Goal: Task Accomplishment & Management: Manage account settings

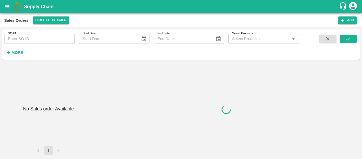
type input "606925"
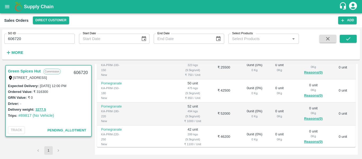
scroll to position [124, 0]
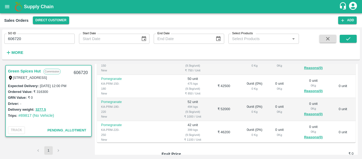
click at [210, 109] on td "₹ 52000" at bounding box center [224, 109] width 29 height 23
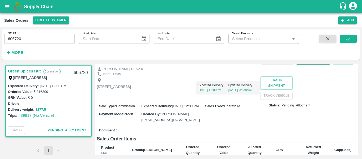
scroll to position [21, 0]
click at [222, 100] on div "Shop no 74, MADURAI MATTUTHAVANI FRUIT MARKET, Madurai, Madurai, Tamil Nadu, 62…" at bounding box center [226, 87] width 259 height 23
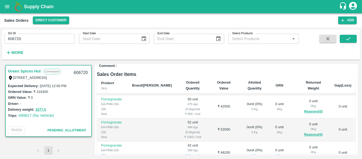
scroll to position [82, 0]
click at [210, 119] on td "₹ 42500" at bounding box center [224, 107] width 29 height 23
click at [149, 119] on td at bounding box center [152, 107] width 48 height 23
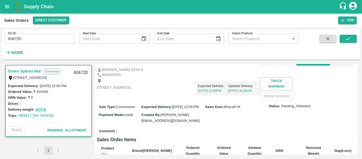
scroll to position [0, 0]
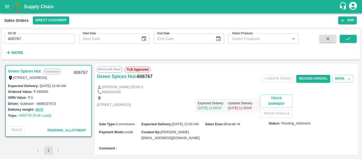
click at [213, 78] on div "+ Create Ticket Record Arrival More" at bounding box center [269, 79] width 173 height 12
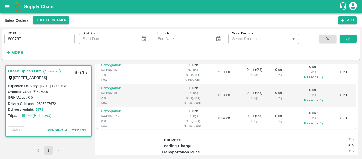
scroll to position [127, 0]
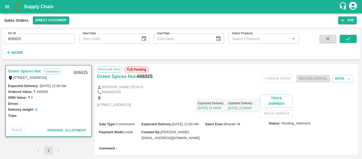
click at [231, 118] on div "Shop no 74, MADURAI MATTUTHAVANI FRUIT MARKET, Madurai, Madurai, Tamil Nadu, 62…" at bounding box center [226, 105] width 259 height 23
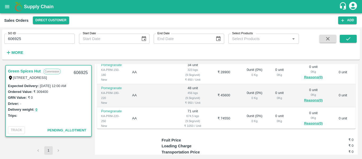
scroll to position [149, 0]
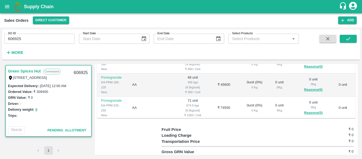
click at [239, 123] on td "0 unit ( 0 %) 0 Kg" at bounding box center [255, 131] width 32 height 23
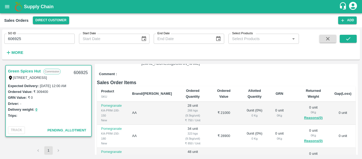
scroll to position [64, 0]
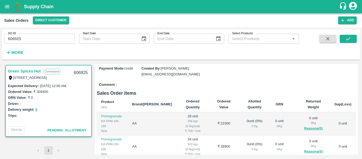
click at [210, 132] on td "₹ 21000" at bounding box center [224, 123] width 29 height 23
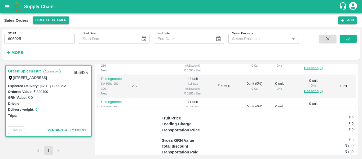
scroll to position [170, 0]
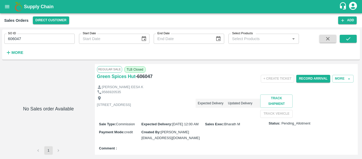
click at [221, 92] on div "9566920535" at bounding box center [226, 92] width 259 height 5
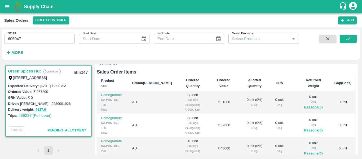
scroll to position [96, 0]
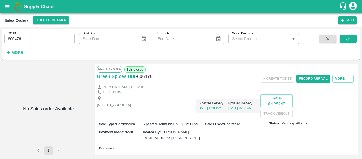
click at [253, 98] on div "Expected Delivery [DATE] 12:00AM Updated Delivery [DATE] 07:11AM" at bounding box center [195, 103] width 129 height 18
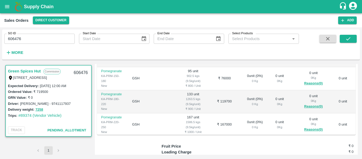
scroll to position [138, 0]
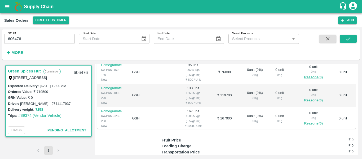
click at [220, 103] on td "₹ 119700" at bounding box center [224, 95] width 29 height 23
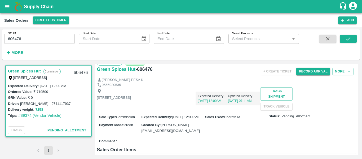
scroll to position [0, 0]
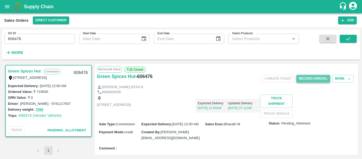
click at [305, 78] on button "Record Arrival" at bounding box center [314, 79] width 34 height 8
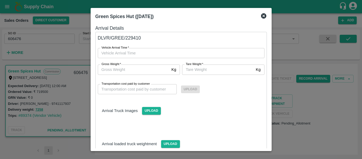
type input "DD/MM/YYYY hh:mm aa"
click at [256, 56] on input "DD/MM/YYYY hh:mm aa" at bounding box center [179, 53] width 163 height 10
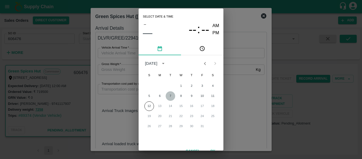
click at [171, 95] on button "7" at bounding box center [171, 96] width 10 height 10
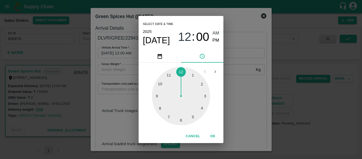
click at [195, 118] on div at bounding box center [181, 96] width 58 height 58
type input "07/10/2025 05:00 AM"
click at [217, 33] on span "AM" at bounding box center [216, 33] width 7 height 7
click at [214, 137] on button "OK" at bounding box center [213, 136] width 17 height 9
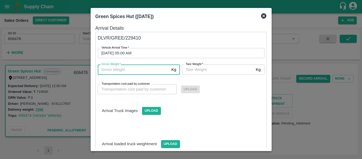
click at [139, 71] on input "Gross Weight   *" at bounding box center [134, 69] width 72 height 10
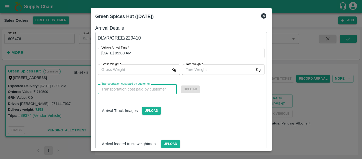
click at [141, 88] on input "Transportation cost paid by customer" at bounding box center [137, 89] width 79 height 10
type input "3000"
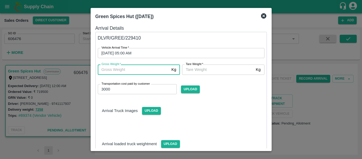
click at [153, 72] on input "Gross Weight   *" at bounding box center [134, 69] width 72 height 10
type input "7200"
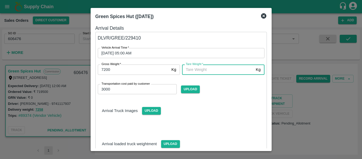
click at [219, 68] on input "Tare Weight   *" at bounding box center [218, 69] width 72 height 10
type input "14000"
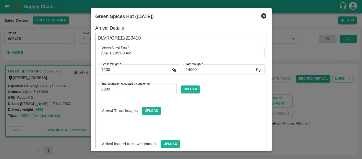
scroll to position [41, 0]
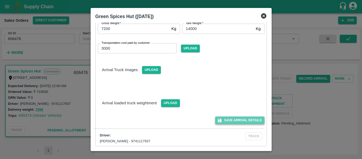
click at [240, 120] on button "Save Arrival Details" at bounding box center [239, 120] width 49 height 8
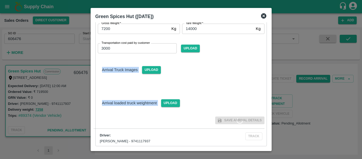
drag, startPoint x: 269, startPoint y: 94, endPoint x: 267, endPoint y: 57, distance: 37.7
click at [267, 57] on div "Arrival Details DLVR/GREE/229410 Vehicle Arrival Time   * 07/10/2025 05:00 AM V…" at bounding box center [181, 85] width 176 height 126
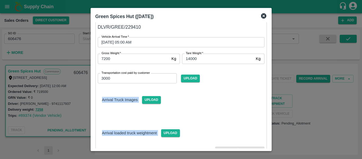
scroll to position [0, 0]
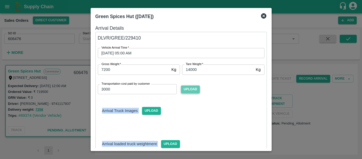
click at [193, 88] on span "Upload" at bounding box center [190, 89] width 19 height 8
click at [0, 0] on input "Upload" at bounding box center [0, 0] width 0 height 0
click at [187, 89] on span "Upload" at bounding box center [190, 89] width 19 height 8
click at [0, 0] on input "Upload" at bounding box center [0, 0] width 0 height 0
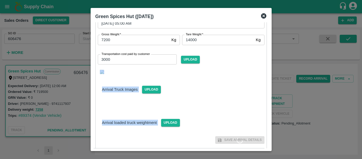
scroll to position [49, 0]
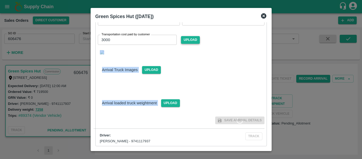
click at [193, 39] on span "Upload" at bounding box center [190, 40] width 19 height 8
click at [0, 0] on input "Upload" at bounding box center [0, 0] width 0 height 0
click at [223, 93] on div "Arrival loaded truck weightment Upload" at bounding box center [181, 99] width 175 height 16
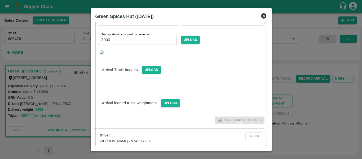
click at [243, 119] on span "Save Arrival Details" at bounding box center [239, 120] width 49 height 8
click at [265, 14] on icon at bounding box center [263, 15] width 5 height 5
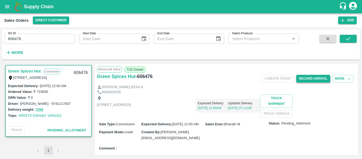
click at [309, 79] on button "Record Arrival" at bounding box center [314, 79] width 34 height 8
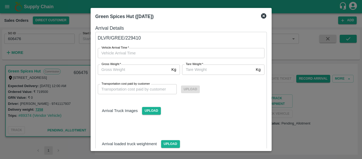
type input "DD/MM/YYYY hh:mm aa"
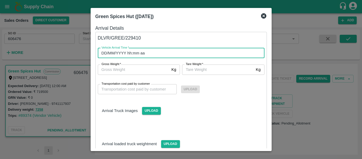
click at [159, 52] on input "DD/MM/YYYY hh:mm aa" at bounding box center [179, 53] width 163 height 10
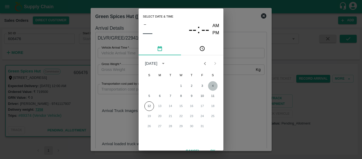
click at [212, 84] on button "4" at bounding box center [213, 86] width 10 height 10
type input "04/10/2025 12:00 AM"
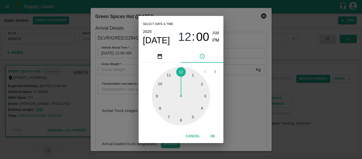
click at [113, 68] on div "Select date & time 2025 Oct 4 12 : 00 AM PM 1 2 3 4 5 6 7 8 9 10 11 12 Cancel OK" at bounding box center [181, 79] width 362 height 159
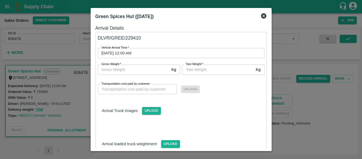
click at [113, 68] on input "Gross Weight   *" at bounding box center [134, 69] width 72 height 10
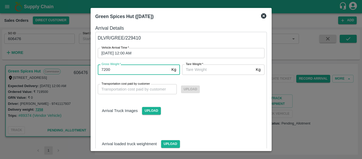
type input "7200"
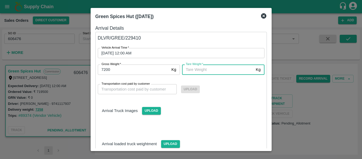
click at [198, 73] on input "Tare Weight   *" at bounding box center [218, 69] width 72 height 10
type input "7"
type input "14000"
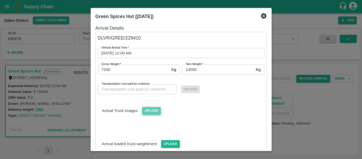
click at [153, 111] on span "Upload" at bounding box center [151, 111] width 19 height 8
click at [0, 0] on input "Upload" at bounding box center [0, 0] width 0 height 0
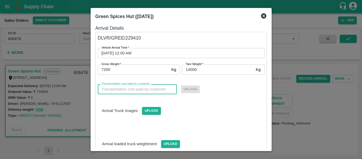
click at [140, 89] on input "Transportation cost paid by customer" at bounding box center [137, 89] width 79 height 10
type input "3000"
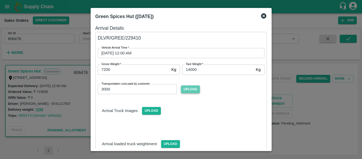
click at [195, 90] on span "Upload" at bounding box center [190, 89] width 19 height 8
click at [0, 0] on input "Upload" at bounding box center [0, 0] width 0 height 0
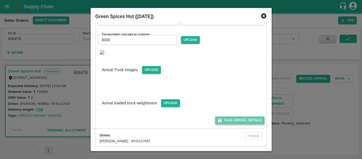
click at [228, 120] on button "Save Arrival Details" at bounding box center [239, 120] width 49 height 8
drag, startPoint x: 269, startPoint y: 65, endPoint x: 269, endPoint y: 20, distance: 45.6
click at [269, 20] on div "Green Spices Hut (07 Oct 2025) Arrival Details DLVR/GREE/229410 Vehicle Arrival…" at bounding box center [181, 79] width 181 height 143
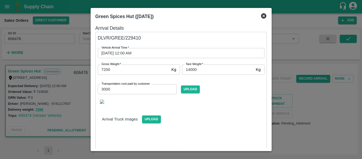
click at [144, 54] on input "04/10/2025 12:00 AM" at bounding box center [179, 53] width 163 height 10
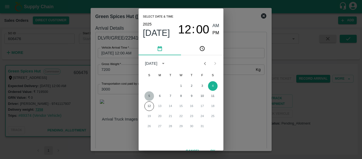
click at [148, 94] on button "5" at bounding box center [150, 96] width 10 height 10
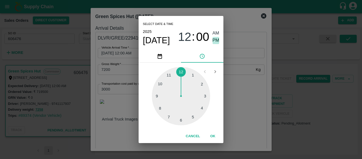
click at [215, 39] on span "PM" at bounding box center [216, 40] width 7 height 7
type input "05/10/2025 12:00 PM"
click at [212, 132] on button "OK" at bounding box center [213, 136] width 17 height 9
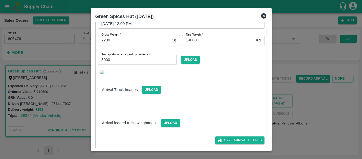
scroll to position [49, 0]
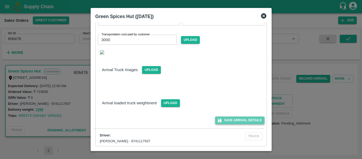
click at [248, 117] on button "Save Arrival Details" at bounding box center [239, 120] width 49 height 8
click at [242, 121] on button "Save Arrival Details" at bounding box center [239, 120] width 49 height 8
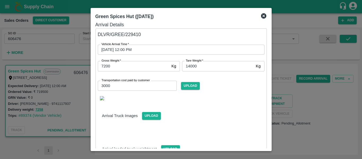
scroll to position [0, 0]
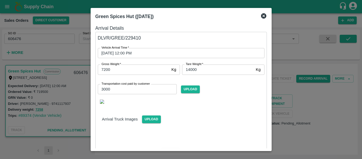
click at [263, 15] on icon at bounding box center [264, 16] width 6 height 6
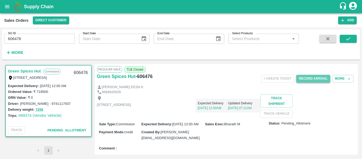
click at [314, 79] on button "Record Arrival" at bounding box center [314, 79] width 34 height 8
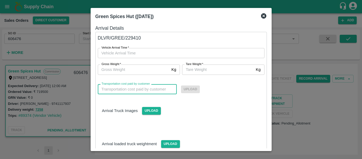
click at [145, 88] on input "Transportation cost paid by customer" at bounding box center [137, 89] width 79 height 10
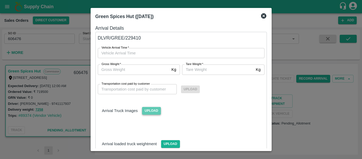
click at [155, 114] on span "Upload" at bounding box center [151, 111] width 19 height 8
click at [0, 0] on input "Upload" at bounding box center [0, 0] width 0 height 0
type input "DD/MM/YYYY hh:mm aa"
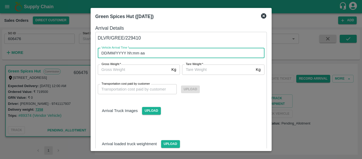
click at [178, 53] on input "DD/MM/YYYY hh:mm aa" at bounding box center [179, 53] width 163 height 10
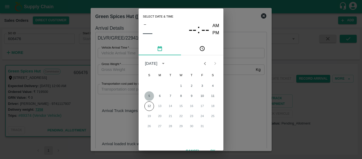
click at [146, 95] on button "5" at bounding box center [150, 96] width 10 height 10
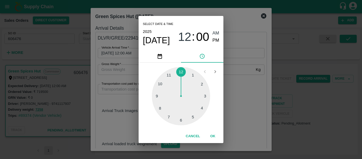
click at [204, 81] on div at bounding box center [181, 96] width 58 height 58
type input "05/10/2025 02:00 AM"
click at [213, 135] on button "OK" at bounding box center [213, 136] width 17 height 9
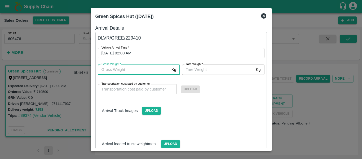
click at [130, 72] on input "Gross Weight   *" at bounding box center [134, 69] width 72 height 10
type input "3"
type input "7200"
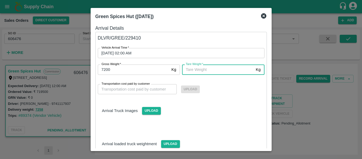
click at [210, 71] on input "Tare Weight   *" at bounding box center [218, 69] width 72 height 10
type input "7"
type input "14000"
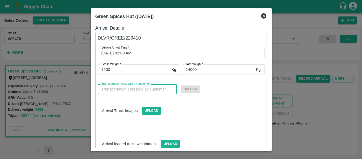
click at [128, 90] on input "Transportation cost paid by customer" at bounding box center [137, 89] width 79 height 10
type input "0"
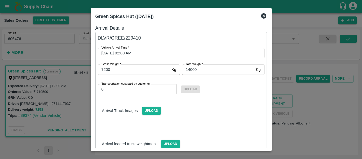
scroll to position [41, 0]
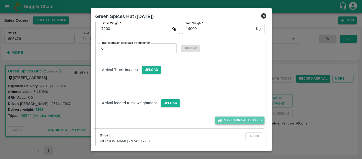
click at [234, 122] on button "Save Arrival Details" at bounding box center [239, 120] width 49 height 8
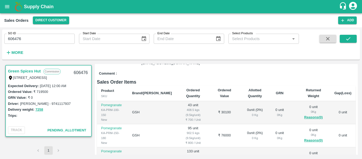
scroll to position [79, 0]
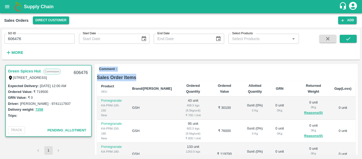
drag, startPoint x: 358, startPoint y: 101, endPoint x: 358, endPoint y: 80, distance: 20.4
click at [358, 80] on div "Green Spices Hut Commission Shop no 74, MADURAI MATTUTHAVANI FRUIT MARKET, Madu…" at bounding box center [181, 109] width 358 height 95
drag, startPoint x: 358, startPoint y: 80, endPoint x: 357, endPoint y: 75, distance: 5.7
click at [357, 75] on div "Green Spices Hut Commission Shop no 74, MADURAI MATTUTHAVANI FRUIT MARKET, Madu…" at bounding box center [181, 109] width 358 height 95
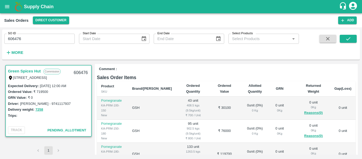
scroll to position [0, 0]
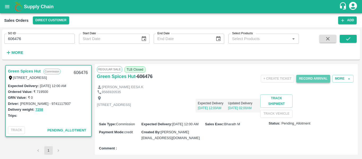
click at [314, 80] on button "Record Arrival" at bounding box center [314, 79] width 34 height 8
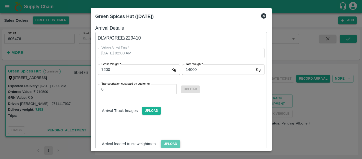
click at [173, 144] on span "Upload" at bounding box center [170, 144] width 19 height 8
click at [0, 0] on input "Upload" at bounding box center [0, 0] width 0 height 0
click at [264, 17] on icon at bounding box center [263, 15] width 5 height 5
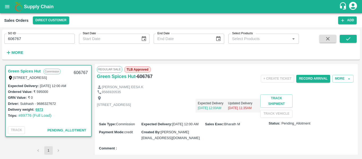
click at [131, 98] on div "Shop no 74, MADURAI MATTUTHAVANI FRUIT MARKET, Madurai, Madurai, Tamil Nadu, 62…" at bounding box center [114, 106] width 34 height 20
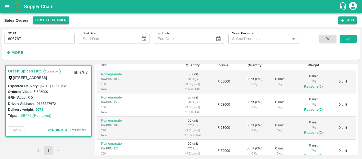
scroll to position [117, 0]
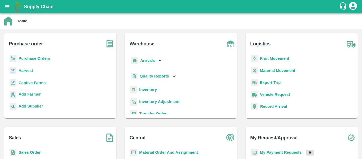
click at [30, 152] on b "Sales Order" at bounding box center [30, 152] width 22 height 4
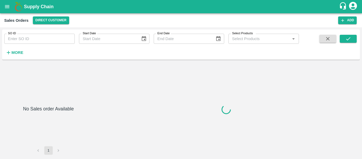
type input "606925"
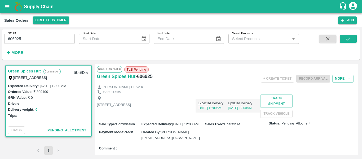
drag, startPoint x: 358, startPoint y: 89, endPoint x: 359, endPoint y: 95, distance: 6.2
click at [359, 95] on div "Green Spices Hut Commission Shop no 74, MADURAI MATTUTHAVANI FRUIT MARKET, Madu…" at bounding box center [181, 109] width 358 height 95
click at [261, 96] on div "Expected Delivery 13 Oct, 12:00AM Updated Delivery 13 Oct, 12:00AM" at bounding box center [195, 103] width 129 height 18
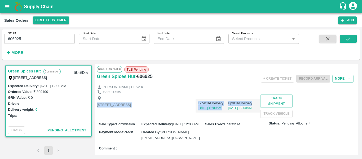
drag, startPoint x: 358, startPoint y: 90, endPoint x: 358, endPoint y: 94, distance: 3.2
click at [358, 94] on div "Regular Sale TLB Pending Green Spices Hut - 606925 + Create Ticket Record Arriv…" at bounding box center [227, 109] width 264 height 91
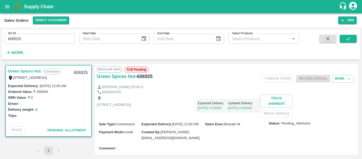
scroll to position [2, 0]
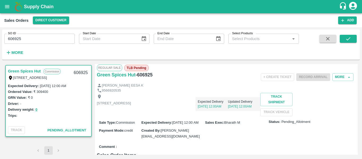
click at [358, 94] on div "Regular Sale TLB Pending Green Spices Hut - 606925 + Create Ticket Record Arriv…" at bounding box center [227, 109] width 264 height 91
click at [249, 27] on div "Sales Orders Direct Customer Add" at bounding box center [181, 20] width 362 height 14
click at [131, 106] on p "[STREET_ADDRESS]" at bounding box center [114, 103] width 34 height 5
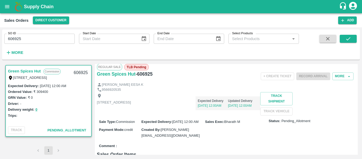
scroll to position [1, 0]
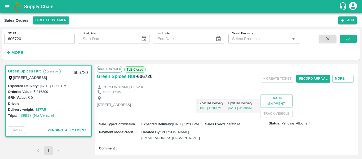
click at [222, 85] on div "[PERSON_NAME] EESA K" at bounding box center [226, 87] width 259 height 5
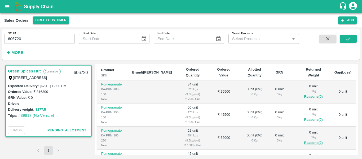
scroll to position [106, 0]
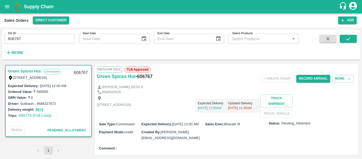
click at [197, 90] on div "9566920535" at bounding box center [226, 92] width 259 height 5
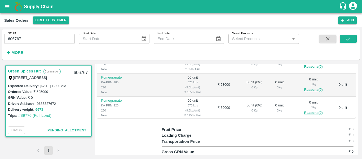
scroll to position [138, 0]
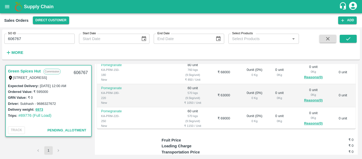
click at [136, 116] on td at bounding box center [152, 118] width 48 height 23
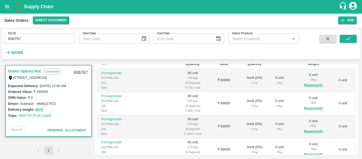
scroll to position [106, 0]
click at [66, 154] on div "1" at bounding box center [48, 150] width 89 height 8
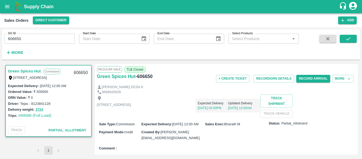
click at [246, 100] on div "Expected Delivery [DATE] 03:00PM Updated Delivery [DATE] 12:00AM" at bounding box center [195, 103] width 129 height 18
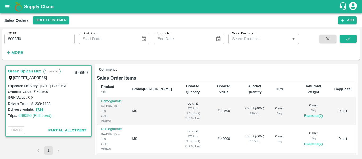
scroll to position [138, 0]
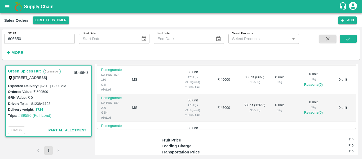
click at [210, 83] on td "₹ 40000" at bounding box center [224, 80] width 29 height 28
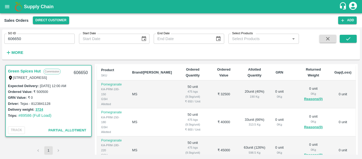
scroll to position [85, 0]
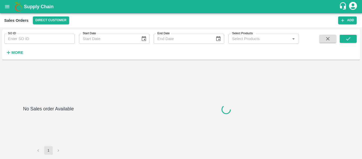
type input "606476"
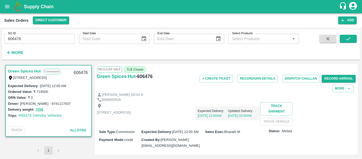
click at [178, 93] on div "[PERSON_NAME] EESA K" at bounding box center [226, 94] width 259 height 5
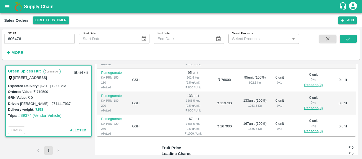
scroll to position [149, 0]
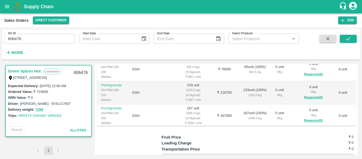
click at [181, 97] on div "1263.5 kgs (9.5kg/unit)" at bounding box center [193, 93] width 25 height 10
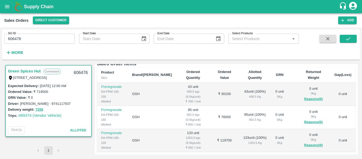
scroll to position [74, 0]
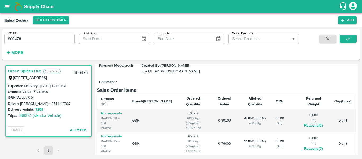
click at [282, 87] on div "Comment :" at bounding box center [226, 81] width 259 height 9
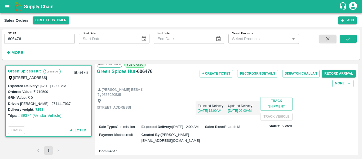
scroll to position [0, 0]
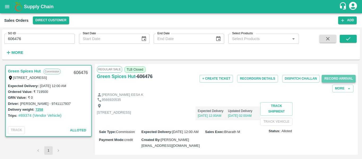
click at [327, 79] on button "Record Arrival" at bounding box center [339, 79] width 34 height 8
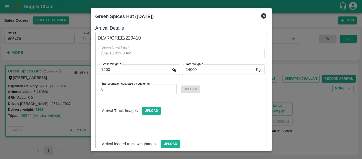
click at [286, 89] on div at bounding box center [181, 79] width 362 height 159
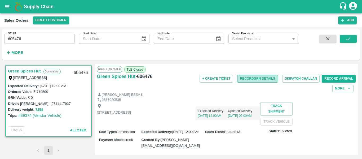
click at [260, 78] on button "Record GRN Details" at bounding box center [257, 79] width 41 height 8
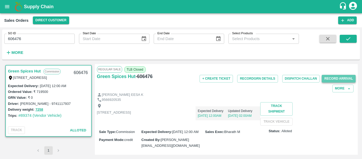
click at [335, 79] on button "Record Arrival" at bounding box center [339, 79] width 34 height 8
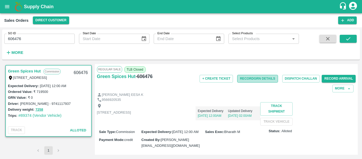
click at [261, 80] on button "Record GRN Details" at bounding box center [257, 79] width 41 height 8
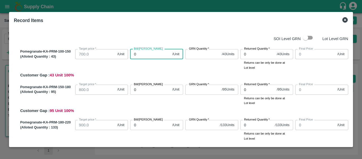
click at [144, 58] on input "0" at bounding box center [150, 54] width 40 height 10
click at [145, 55] on input "Bill/Patti price" at bounding box center [150, 54] width 40 height 10
type input "85"
type input "850"
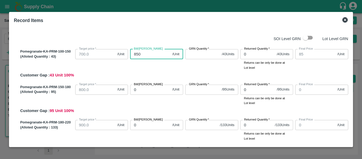
type input "850"
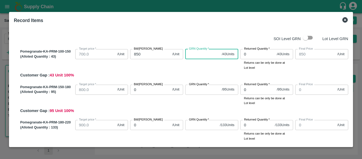
click at [192, 56] on input "GRN Quantity   *" at bounding box center [202, 54] width 34 height 10
type input "43"
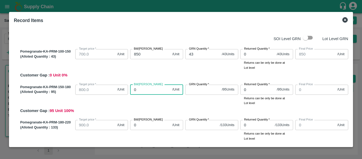
click at [151, 91] on input "0" at bounding box center [150, 90] width 40 height 10
type input "95"
type input "959"
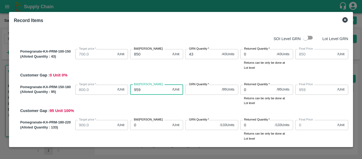
click at [143, 88] on input "959" at bounding box center [150, 90] width 40 height 10
type input "95"
type input "950"
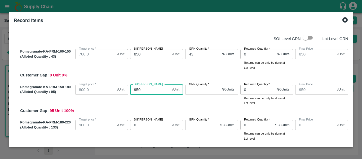
type input "950"
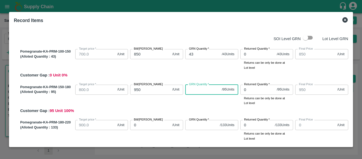
click at [191, 89] on input "GRN Quantity   *" at bounding box center [202, 90] width 34 height 10
type input "95"
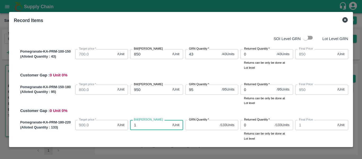
type input "10"
type input "105"
type input "1050"
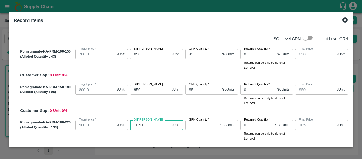
type input "1050"
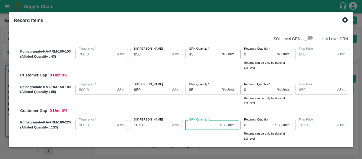
click at [198, 127] on input "GRN Quantity   *" at bounding box center [201, 125] width 33 height 10
type input "133"
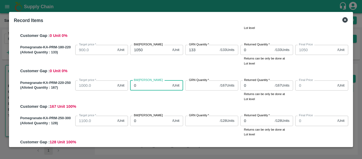
type input "1"
type input "11"
type input "115"
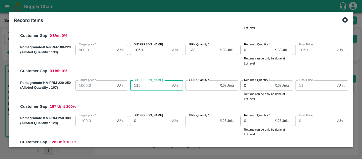
type input "115"
type input "1150"
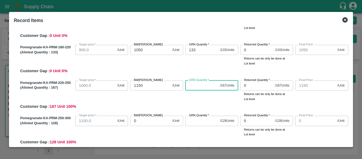
click at [192, 84] on input "GRN Quantity   *" at bounding box center [201, 85] width 33 height 10
type input "167"
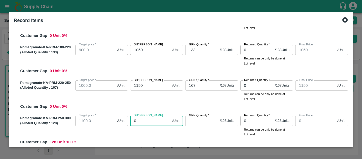
type input "1"
type input "12"
type input "122"
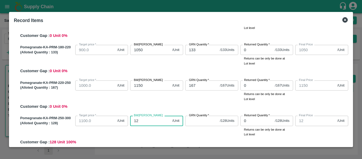
type input "122"
type input "1225"
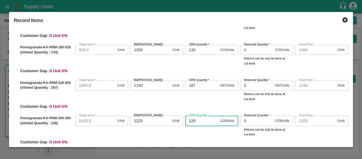
type input "128"
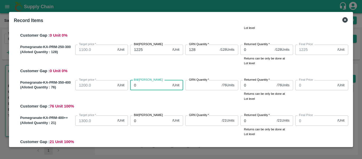
type input "1"
type input "13"
type input "130"
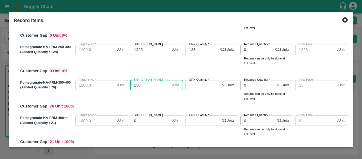
type input "130"
type input "1300"
click at [192, 84] on input "GRN Quantity   *" at bounding box center [202, 85] width 34 height 10
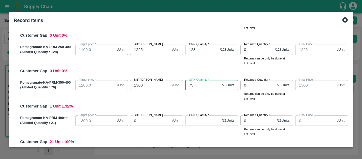
type input "75"
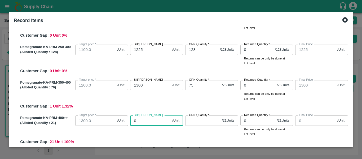
type input "1"
type input "13"
type input "135"
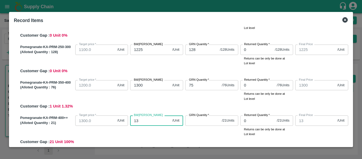
type input "135"
type input "1350"
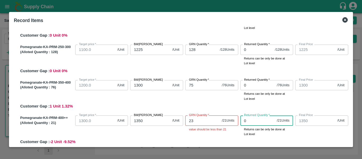
scroll to position [217, 0]
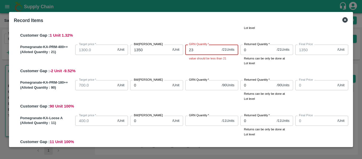
click at [192, 48] on input "23" at bounding box center [202, 50] width 34 height 10
type input "21"
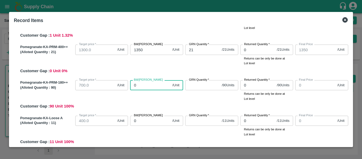
type input "8"
type input "80"
type input "800"
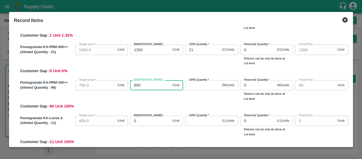
type input "800"
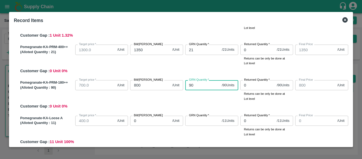
type input "90"
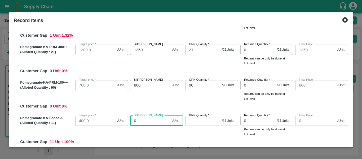
type input "6"
type input "60"
type input "600"
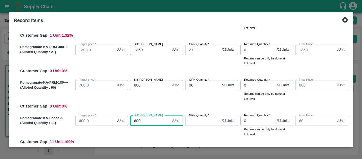
type input "600"
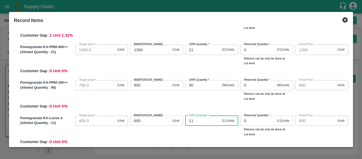
type input "11"
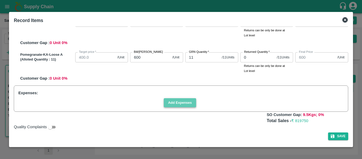
click at [184, 105] on button "Add Expenses" at bounding box center [180, 102] width 32 height 9
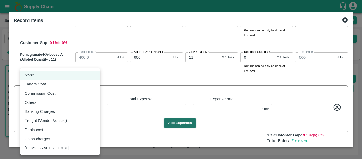
click at [68, 108] on body "Supply Chain Sales Orders Direct Customer Add SO ID 606476 SO ID Start Date Sta…" at bounding box center [181, 79] width 362 height 159
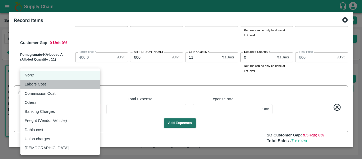
click at [67, 86] on div "Labors Cost" at bounding box center [60, 84] width 71 height 6
type input "Labors Cost"
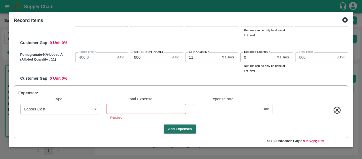
type input "3"
type input "1149.9961"
type input "1224.9961"
type input "1299.9961"
type input "1349.9961"
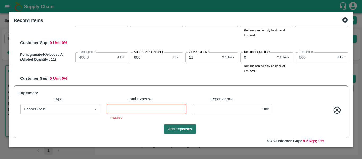
type input "799.9961"
type input "599.9961"
type input "849.9961"
type input "949.9961"
type input "1049.9961"
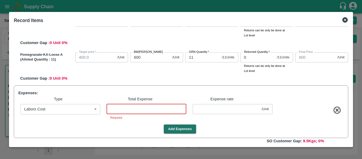
type input "0.00393"
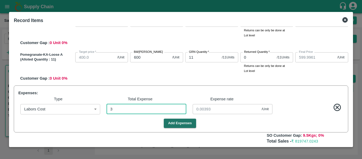
type input "38"
type input "1149.9502"
type input "1224.9502"
type input "1299.9502"
type input "1349.9502"
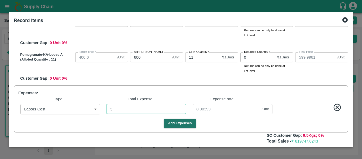
type input "799.9502"
type input "599.9502"
type input "849.9502"
type input "949.9502"
type input "1049.9502"
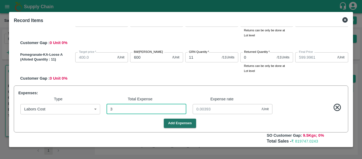
type input "0.0498"
type input "1149.4993"
type input "1224.4993"
type input "1299.4993"
type input "1349.4993"
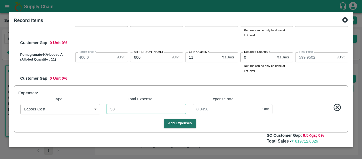
type input "799.4993"
type input "599.4993"
type input "849.4993"
type input "949.4993"
type input "1049.4993"
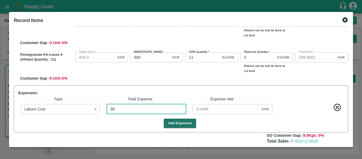
type input "382"
type input "0.50066"
type input "3820"
type input "1144.9934"
type input "1219.9934"
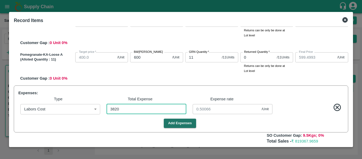
type input "1294.9934"
type input "1344.9934"
type input "794.9935"
type input "594.9935"
type input "844.9935"
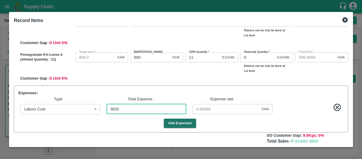
type input "944.9935"
type input "1044.9934"
type input "5.00655"
type input "3820"
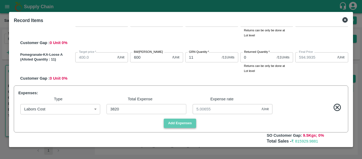
click at [189, 123] on button "Add Expenses" at bounding box center [180, 123] width 32 height 9
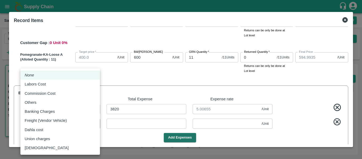
click at [42, 122] on body "Supply Chain Sales Orders Direct Customer Add SO ID 606476 SO ID Start Date Sta…" at bounding box center [181, 79] width 362 height 159
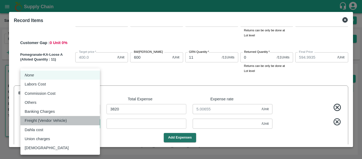
click at [53, 118] on p "Freight (Vendor Vehicle)" at bounding box center [46, 121] width 42 height 6
type input "Freight (Vendor Vehicle)"
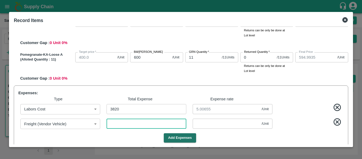
click at [132, 122] on input "number" at bounding box center [147, 124] width 80 height 10
type input "1144.9895"
type input "1219.9895"
type input "1294.9895"
type input "1344.9895"
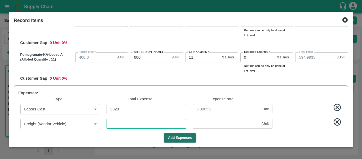
type input "794.9895"
type input "594.9895"
type input "844.9895"
type input "944.9895"
type input "1044.9895"
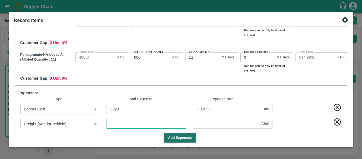
type input "3"
type input "0.00393"
type input "30"
type input "1144.9541"
type input "1219.9541"
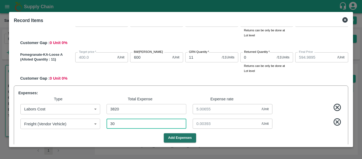
type input "1294.9541"
type input "1344.9541"
type input "794.9541"
type input "594.9541"
type input "844.9541"
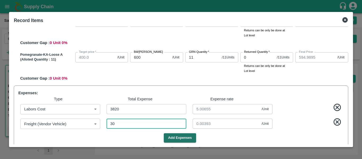
type input "944.9541"
type input "1044.9541"
type input "0.03932"
type input "300"
type input "1144.6003"
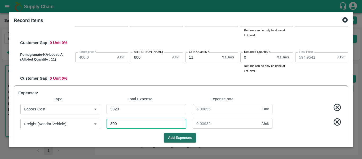
type input "1219.6003"
type input "1294.6003"
type input "1344.6003"
type input "794.6003"
type input "594.6003"
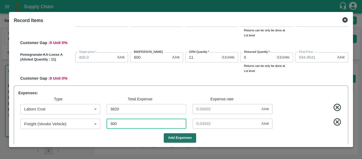
type input "844.6003"
type input "944.6003"
type input "1044.6003"
type input "0.39318"
type input "3000"
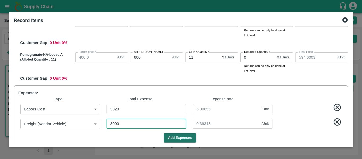
type input "1141.0616"
type input "1216.0616"
type input "1291.0616"
type input "1341.0616"
type input "791.0616"
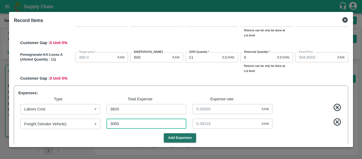
type input "591.0616"
type input "841.0616"
type input "941.0616"
type input "1041.0616"
type input "3.93185"
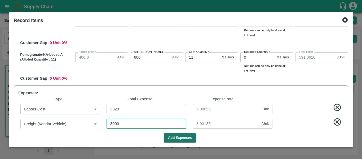
type input "30000"
type input "1105.675"
type input "1180.675"
type input "1255.675"
type input "1305.675"
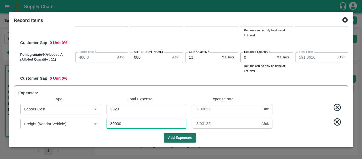
type input "755.675"
type input "555.675"
type input "805.675"
type input "905.675"
type input "1005.675"
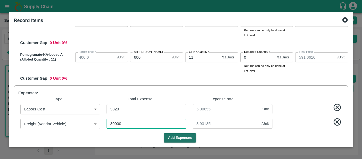
type input "39.31848"
type input "1141.0616"
type input "1216.0616"
type input "1291.0616"
type input "1341.0616"
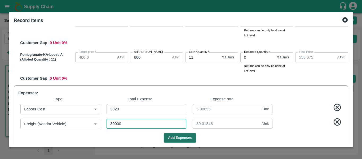
type input "791.0616"
type input "591.0616"
type input "841.0616"
type input "941.0616"
type input "1041.0616"
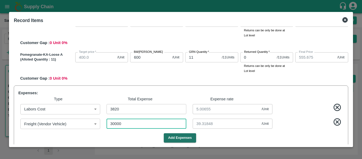
type input "3000"
type input "3.93185"
type input "3000"
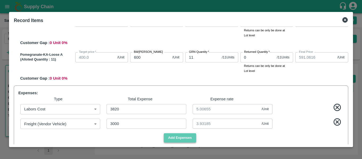
click at [189, 137] on button "Add Expenses" at bounding box center [180, 137] width 32 height 9
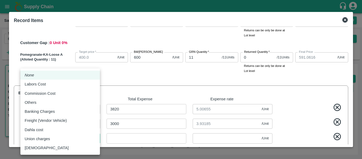
click at [67, 140] on body "Supply Chain Sales Orders Direct Customer Add SO ID 606476 SO ID Start Date Sta…" at bounding box center [181, 79] width 362 height 159
click at [60, 102] on div "Others" at bounding box center [60, 103] width 71 height 6
type input "Others"
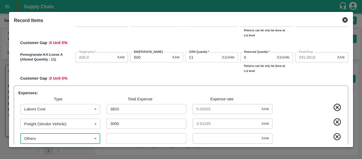
click at [132, 142] on input "number" at bounding box center [147, 138] width 80 height 10
type input "1141.059"
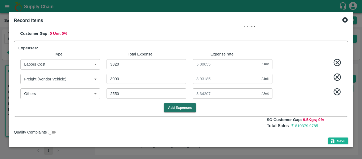
scroll to position [330, 0]
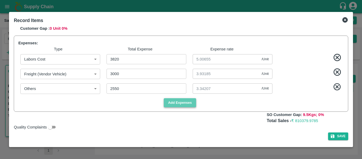
click at [177, 100] on button "Add Expenses" at bounding box center [180, 102] width 32 height 9
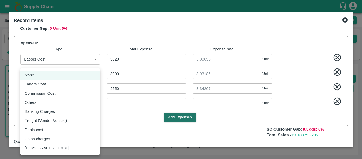
click at [60, 104] on body "Supply Chain Sales Orders Direct Customer Add SO ID 606476 SO ID Start Date Sta…" at bounding box center [181, 79] width 362 height 159
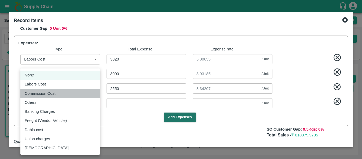
click at [52, 94] on p "Commission Cost" at bounding box center [40, 93] width 31 height 6
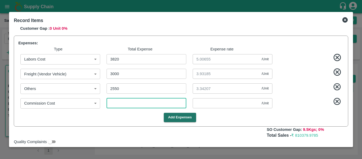
click at [140, 103] on input "number" at bounding box center [147, 103] width 80 height 10
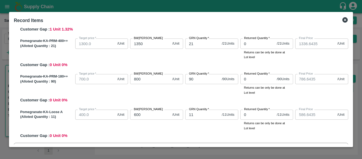
scroll to position [221, 0]
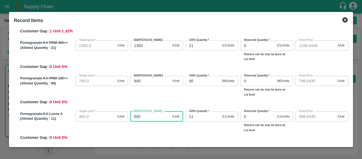
click at [154, 118] on input "600" at bounding box center [150, 116] width 40 height 10
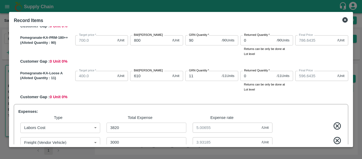
scroll to position [253, 0]
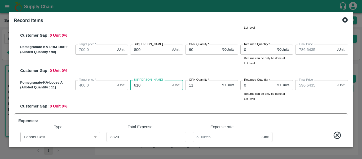
click at [147, 83] on input "610" at bounding box center [150, 85] width 40 height 10
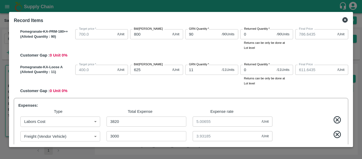
scroll to position [266, 0]
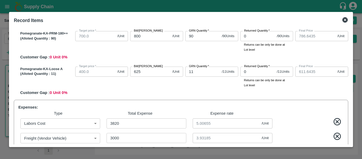
click at [143, 71] on input "625" at bounding box center [150, 72] width 40 height 10
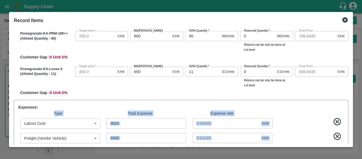
drag, startPoint x: 351, startPoint y: 107, endPoint x: 352, endPoint y: 137, distance: 29.7
click at [352, 137] on div "Record Items SOI Level GRN Lot Level GRN Pomegranate-KA-PRM-100-150 (Alloted Qu…" at bounding box center [181, 79] width 344 height 135
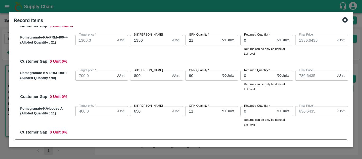
scroll to position [225, 0]
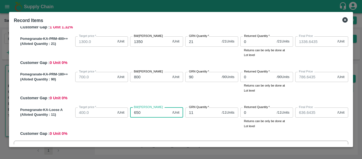
click at [146, 111] on input "650" at bounding box center [150, 112] width 40 height 10
click at [171, 127] on div "Bill/Patti price 635 /Unit Bill/Patti price" at bounding box center [155, 116] width 55 height 23
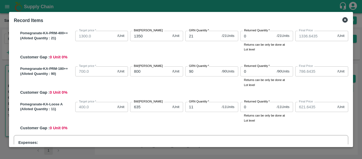
scroll to position [238, 0]
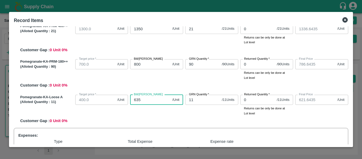
click at [148, 98] on input "635" at bounding box center [150, 100] width 40 height 10
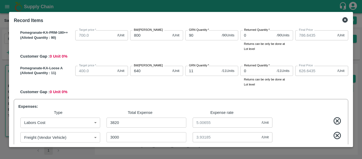
scroll to position [265, 0]
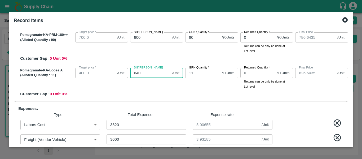
click at [145, 75] on input "640" at bounding box center [150, 73] width 40 height 10
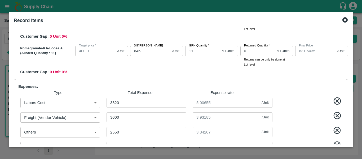
scroll to position [288, 0]
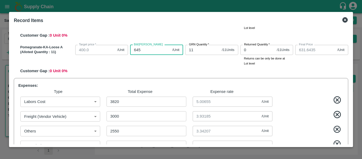
click at [144, 50] on input "645" at bounding box center [150, 50] width 40 height 10
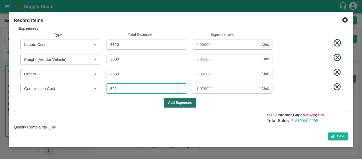
click at [122, 89] on input "821" at bounding box center [147, 89] width 80 height 10
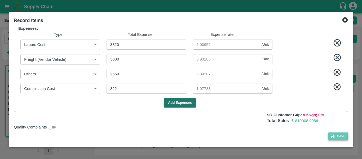
click at [339, 134] on button "Save" at bounding box center [339, 136] width 20 height 8
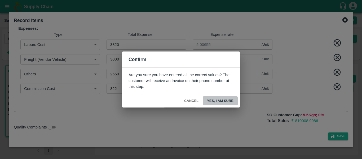
click at [228, 101] on button "Yes, I am sure" at bounding box center [220, 100] width 35 height 9
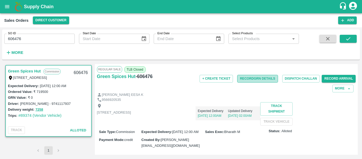
click at [257, 79] on button "Record GRN Details" at bounding box center [257, 79] width 41 height 8
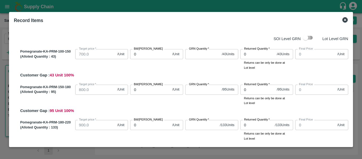
click at [310, 37] on input "checkbox" at bounding box center [306, 38] width 30 height 10
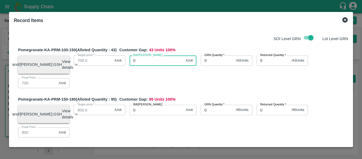
click at [150, 65] on input "0" at bounding box center [157, 60] width 54 height 10
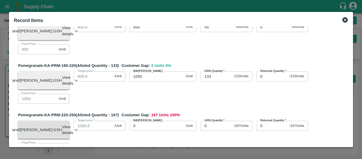
scroll to position [85, 0]
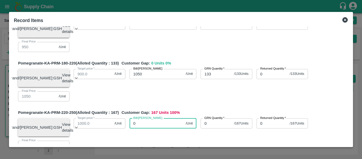
click at [147, 127] on input "0" at bounding box center [157, 123] width 54 height 10
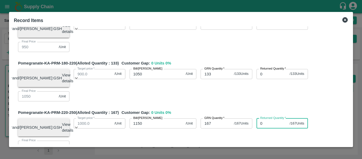
scroll to position [186, 0]
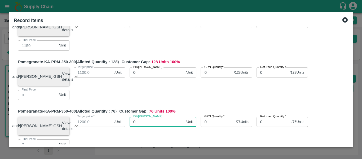
click at [137, 127] on input "0" at bounding box center [157, 122] width 54 height 10
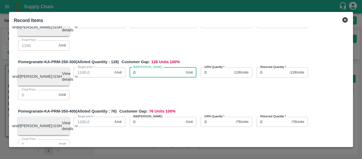
click at [148, 77] on input "0" at bounding box center [157, 72] width 54 height 10
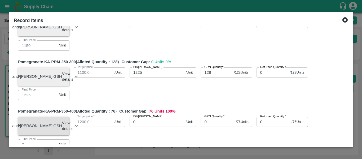
scroll to position [188, 0]
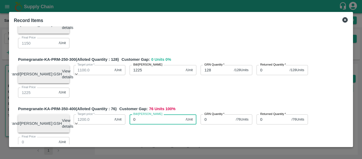
click at [154, 124] on input "0" at bounding box center [157, 119] width 54 height 10
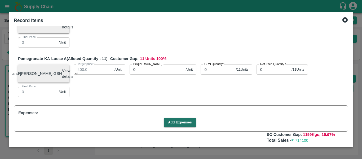
scroll to position [385, 0]
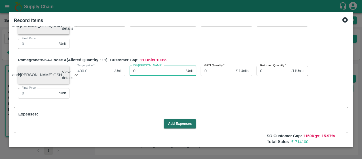
click at [158, 76] on input "0" at bounding box center [157, 71] width 54 height 10
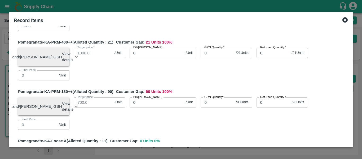
scroll to position [304, 0]
click at [149, 58] on input "0" at bounding box center [157, 52] width 54 height 10
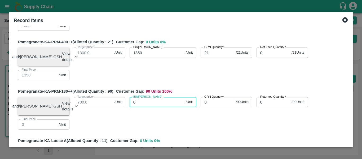
click at [143, 107] on input "0" at bounding box center [157, 102] width 54 height 10
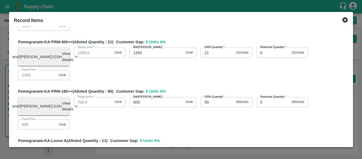
scroll to position [391, 0]
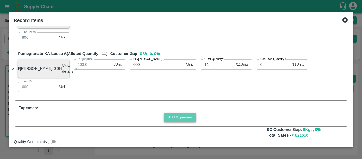
click at [180, 122] on button "Add Expenses" at bounding box center [180, 117] width 32 height 9
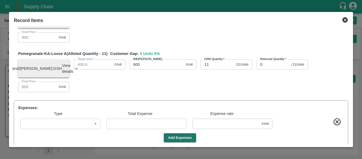
scroll to position [444, 0]
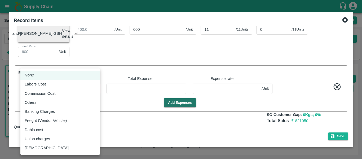
click at [80, 89] on body "Supply Chain Sales Orders Direct Customer Add SO ID 606476 SO ID Start Date Sta…" at bounding box center [181, 79] width 362 height 159
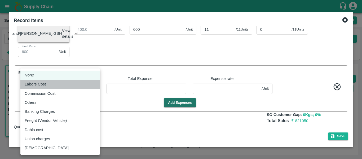
click at [63, 87] on div "Labors Cost" at bounding box center [60, 84] width 71 height 6
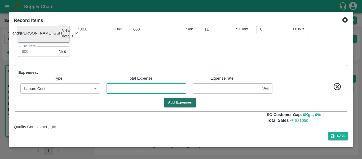
click at [136, 92] on input "number" at bounding box center [147, 88] width 80 height 10
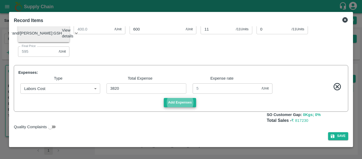
click at [187, 103] on button "Add Expenses" at bounding box center [180, 102] width 32 height 9
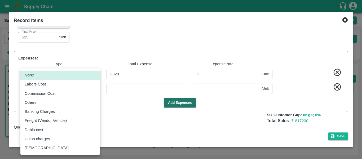
click at [70, 105] on body "Supply Chain Sales Orders Direct Customer Add SO ID 606476 SO ID Start Date Sta…" at bounding box center [181, 79] width 362 height 159
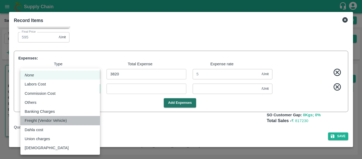
click at [58, 122] on p "Freight (Vendor Vehicle)" at bounding box center [46, 121] width 42 height 6
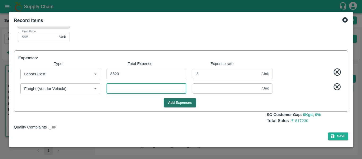
click at [123, 93] on input "number" at bounding box center [147, 88] width 80 height 10
click at [183, 107] on button "Add Expenses" at bounding box center [180, 102] width 32 height 9
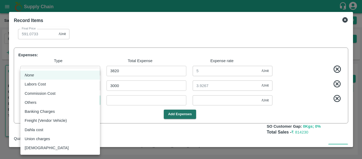
click at [43, 117] on body "Supply Chain Sales Orders Direct Customer Add SO ID 606476 SO ID Start Date Sta…" at bounding box center [181, 79] width 362 height 159
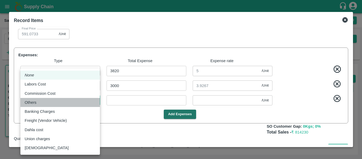
click at [54, 103] on div "Others" at bounding box center [60, 103] width 71 height 6
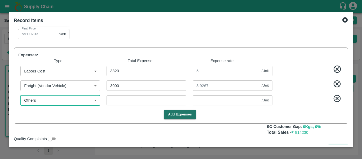
click at [122, 105] on input "number" at bounding box center [147, 100] width 80 height 10
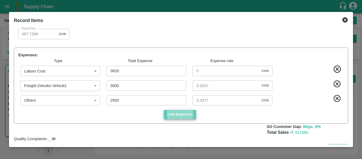
click at [177, 119] on button "Add Expenses" at bounding box center [180, 114] width 32 height 9
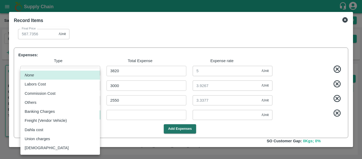
click at [74, 133] on body "Supply Chain Sales Orders Direct Customer Add SO ID 606476 SO ID Start Date Sta…" at bounding box center [181, 79] width 362 height 159
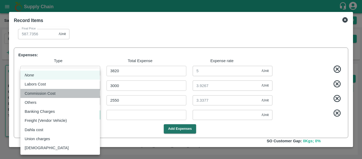
click at [60, 92] on div "Commission Cost" at bounding box center [60, 93] width 71 height 6
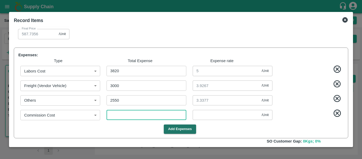
click at [129, 120] on input "number" at bounding box center [147, 115] width 80 height 10
click at [351, 138] on div "Record Items SOI Level GRN Lot Level GRN Pomegranate-KA-PRM-100-150 (Alloted Qu…" at bounding box center [181, 79] width 344 height 135
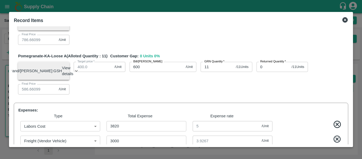
scroll to position [390, 0]
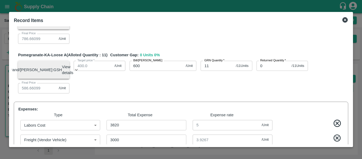
click at [149, 21] on input "800" at bounding box center [157, 16] width 54 height 10
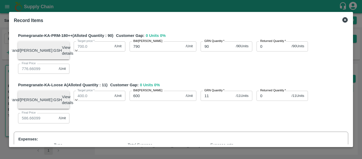
scroll to position [322, 0]
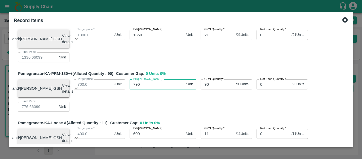
click at [147, 89] on input "790" at bounding box center [157, 84] width 54 height 10
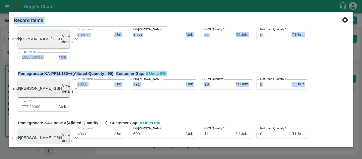
drag, startPoint x: 351, startPoint y: 104, endPoint x: 354, endPoint y: 125, distance: 20.9
click at [354, 125] on div "Record Items SOI Level GRN Lot Level GRN Pomegranate-KA-PRM-100-150 (Alloted Qu…" at bounding box center [181, 79] width 362 height 159
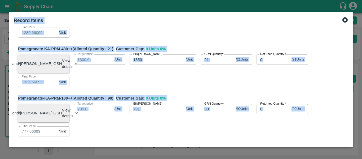
scroll to position [300, 0]
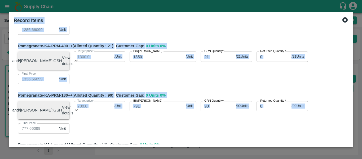
click at [155, 111] on input "791" at bounding box center [157, 106] width 54 height 10
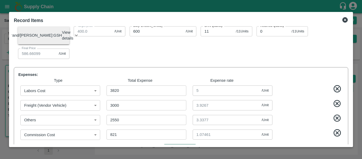
scroll to position [419, 0]
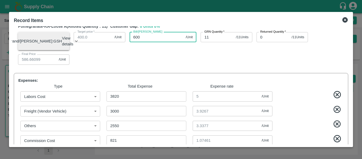
click at [146, 42] on input "600" at bounding box center [157, 37] width 54 height 10
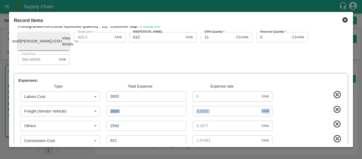
drag, startPoint x: 349, startPoint y: 114, endPoint x: 349, endPoint y: 124, distance: 10.3
click at [349, 124] on div "SOI Level GRN Lot Level GRN Pomegranate-KA-PRM-100-150 (Alloted Quantity : 43 )…" at bounding box center [181, 85] width 339 height 118
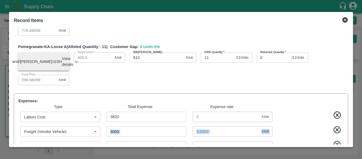
scroll to position [396, 0]
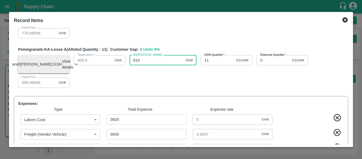
click at [149, 65] on input "610" at bounding box center [157, 60] width 54 height 10
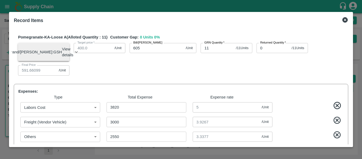
scroll to position [404, 0]
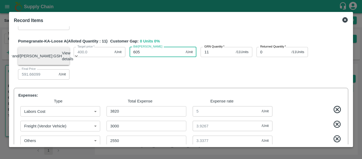
click at [152, 57] on input "605" at bounding box center [157, 52] width 54 height 10
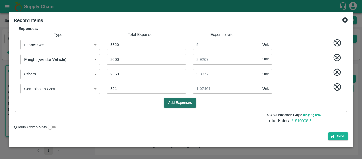
scroll to position [488, 0]
click at [344, 137] on button "Save" at bounding box center [339, 136] width 20 height 8
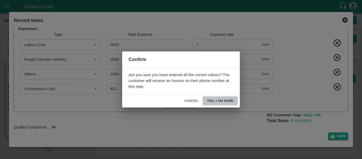
click at [231, 98] on button "Yes, I am sure" at bounding box center [220, 100] width 35 height 9
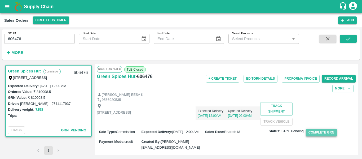
click at [314, 136] on button "Complete GRN" at bounding box center [321, 133] width 31 height 8
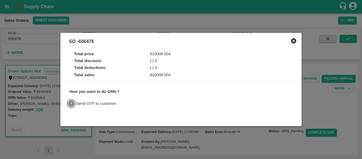
click at [72, 104] on input "Send OTP to customer" at bounding box center [72, 104] width 10 height 10
click at [129, 101] on button "Send OTP" at bounding box center [131, 104] width 22 height 8
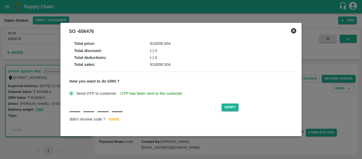
click at [75, 111] on input "text" at bounding box center [75, 107] width 11 height 10
click at [224, 109] on button "Verify" at bounding box center [230, 107] width 17 height 8
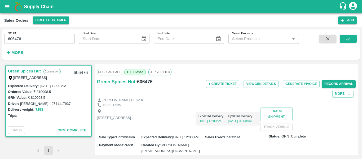
click at [224, 109] on div "Expected Delivery 07 Oct, 12:00AM Updated Delivery 05 Oct, 02:00AM" at bounding box center [195, 116] width 129 height 18
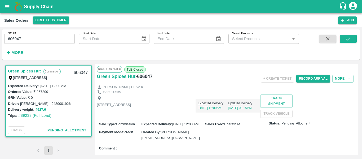
click at [198, 118] on div "Shop no 74, MADURAI MATTUTHAVANI FRUIT MARKET, Madurai, Madurai, Tamil Nadu, 62…" at bounding box center [226, 105] width 259 height 23
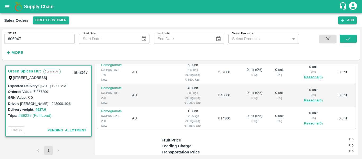
scroll to position [127, 0]
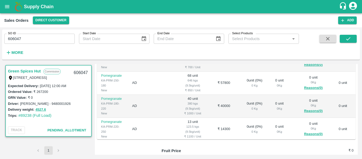
click at [143, 115] on td "AD" at bounding box center [152, 106] width 48 height 23
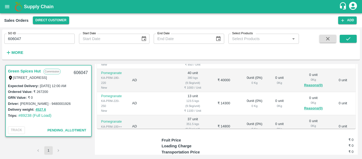
scroll to position [5, 0]
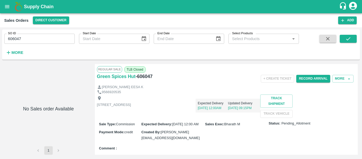
click at [187, 90] on div "9566920535" at bounding box center [226, 92] width 259 height 5
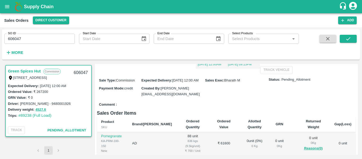
scroll to position [64, 0]
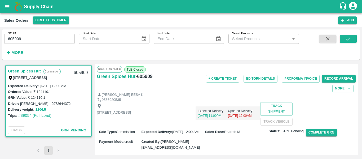
click at [194, 88] on div "+ Create Ticket Edit GRN Details Proforma Invoice Record Arrival More" at bounding box center [269, 83] width 173 height 20
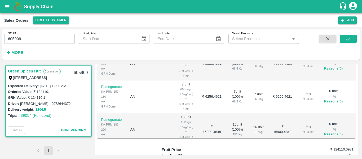
scroll to position [149, 0]
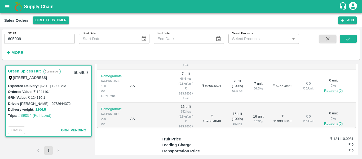
click at [150, 99] on td "AA" at bounding box center [150, 86] width 48 height 33
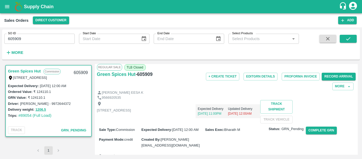
scroll to position [0, 0]
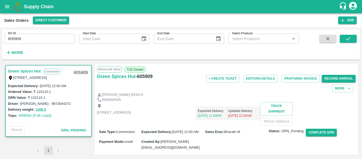
click at [170, 125] on div "Shop no 74, MADURAI MATTUTHAVANI FRUIT MARKET, Madurai, Madurai, Tamil Nadu, 62…" at bounding box center [226, 113] width 259 height 23
click at [330, 136] on button "Complete GRN" at bounding box center [321, 133] width 31 height 8
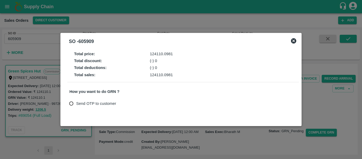
click at [242, 142] on div at bounding box center [181, 79] width 362 height 159
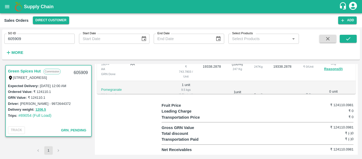
scroll to position [185, 0]
click at [249, 99] on td "1 unit 9.5 Kg" at bounding box center [258, 97] width 19 height 33
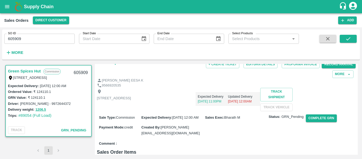
scroll to position [8, 0]
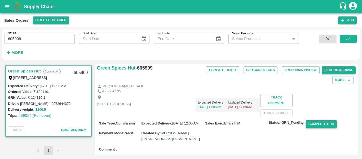
click at [326, 128] on button "Complete GRN" at bounding box center [321, 124] width 31 height 8
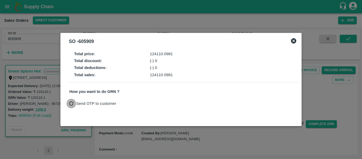
click at [71, 103] on input "Send OTP to customer" at bounding box center [72, 104] width 10 height 10
radio input "true"
click at [134, 105] on button "Send OTP" at bounding box center [131, 104] width 22 height 8
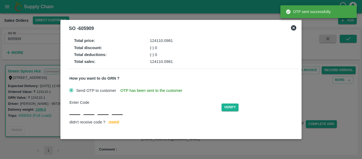
click at [134, 105] on div "Enter Code" at bounding box center [146, 103] width 152 height 6
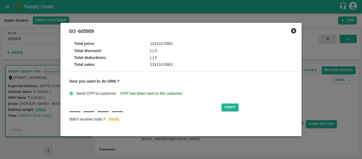
click at [78, 109] on input "text" at bounding box center [75, 107] width 11 height 10
type input "I"
type input "D"
type input "R"
type input "Y"
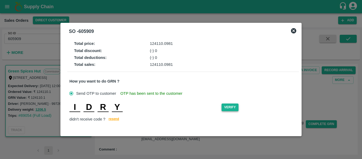
click at [236, 108] on button "Verify" at bounding box center [230, 107] width 17 height 8
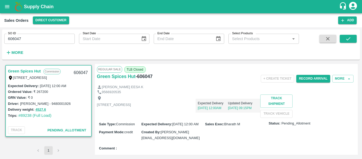
click at [202, 76] on div "+ Create Ticket Record Arrival More" at bounding box center [269, 79] width 173 height 12
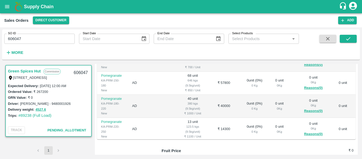
scroll to position [117, 0]
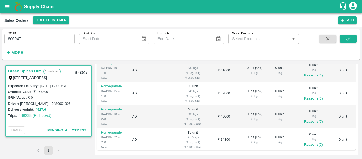
click at [210, 59] on th "Ordered Value" at bounding box center [224, 51] width 29 height 15
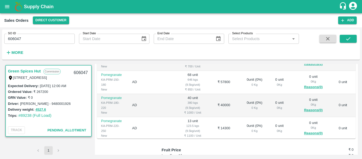
scroll to position [118, 0]
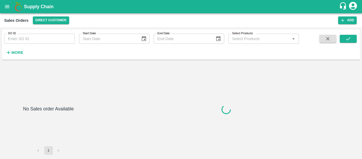
type input "606767"
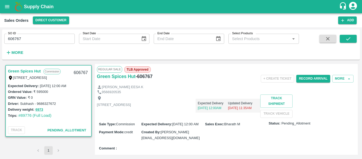
click at [216, 88] on div "[PERSON_NAME] EESA K" at bounding box center [226, 87] width 259 height 5
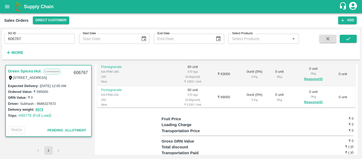
scroll to position [170, 0]
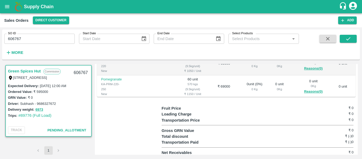
click at [194, 98] on td "60 unit 570 kgs (9.5kg/unit) ₹ 1150 / Unit" at bounding box center [192, 86] width 33 height 23
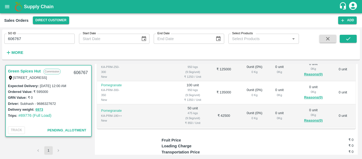
scroll to position [149, 0]
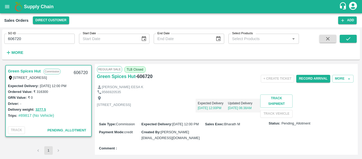
click at [131, 105] on p "[STREET_ADDRESS]" at bounding box center [114, 104] width 34 height 5
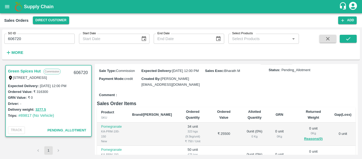
scroll to position [64, 0]
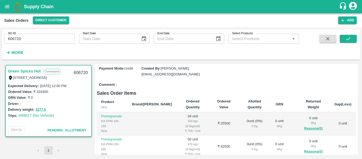
click at [218, 89] on div "Comment :" at bounding box center [226, 84] width 259 height 9
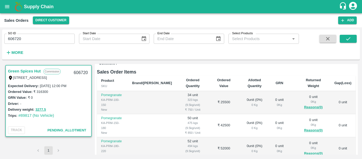
scroll to position [86, 0]
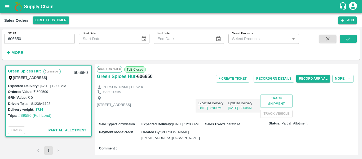
click at [181, 118] on div "Shop [STREET_ADDRESS] Expected Delivery [DATE] 03:00PM Updated Delivery [DATE] …" at bounding box center [226, 105] width 259 height 23
click at [311, 77] on button "Record Arrival" at bounding box center [314, 79] width 34 height 8
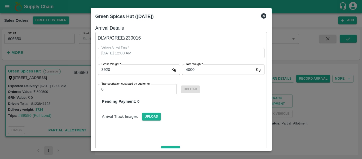
click at [341, 119] on div at bounding box center [181, 79] width 362 height 159
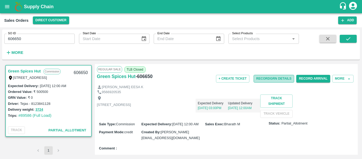
click at [265, 77] on button "Record GRN Details" at bounding box center [274, 79] width 41 height 8
click at [170, 118] on div "Shop [STREET_ADDRESS] Expected Delivery [DATE] 03:00PM Updated Delivery [DATE] …" at bounding box center [226, 105] width 259 height 23
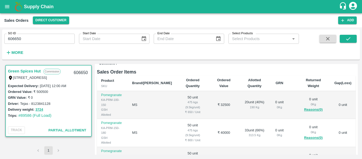
scroll to position [96, 0]
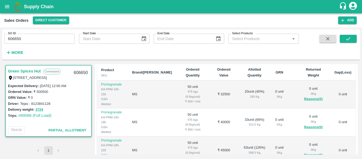
drag, startPoint x: 358, startPoint y: 104, endPoint x: 357, endPoint y: 92, distance: 12.3
click at [357, 92] on div "Green Spices Hut Commission [STREET_ADDRESS] 606650 Expected Delivery : [DATE] …" at bounding box center [181, 109] width 358 height 95
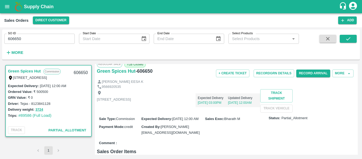
scroll to position [0, 0]
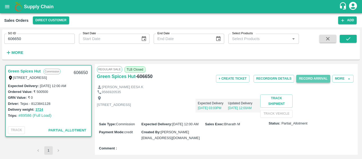
click at [303, 79] on button "Record Arrival" at bounding box center [314, 79] width 34 height 8
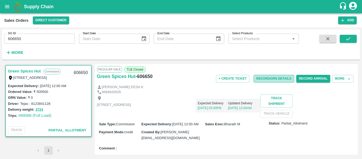
click at [274, 75] on button "Record GRN Details" at bounding box center [274, 79] width 41 height 8
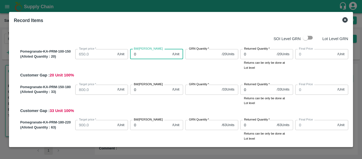
click at [143, 56] on input "0" at bounding box center [150, 54] width 40 height 10
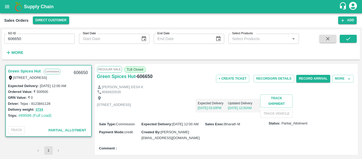
click at [187, 158] on div "SO ID 606650 SO ID Start Date Start Date End Date End Date Select Products Sele…" at bounding box center [181, 93] width 362 height 132
click at [189, 118] on div "Shop no 74, MADURAI MATTUTHAVANI FRUIT MARKET, Madurai, Madurai, Tamil Nadu, 62…" at bounding box center [226, 105] width 259 height 23
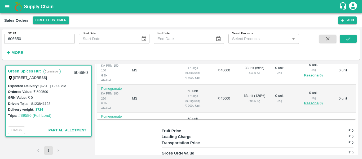
scroll to position [170, 0]
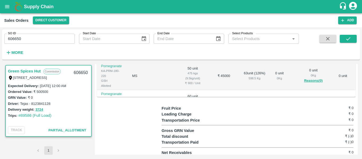
click at [210, 108] on td "₹ 60000" at bounding box center [224, 104] width 29 height 28
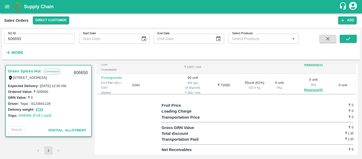
scroll to position [191, 0]
drag, startPoint x: 358, startPoint y: 138, endPoint x: 359, endPoint y: 127, distance: 11.2
click at [359, 127] on div "Green Spices Hut Commission Shop no 74, MADURAI MATTUTHAVANI FRUIT MARKET, Madu…" at bounding box center [181, 109] width 358 height 95
click at [266, 103] on div "Regular Sale TLB Closed Green Spices Hut - 606650 + Create Ticket Record GRN De…" at bounding box center [227, 109] width 264 height 91
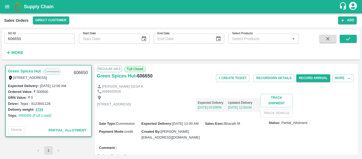
scroll to position [0, 0]
click at [311, 81] on button "Record Arrival" at bounding box center [314, 79] width 34 height 8
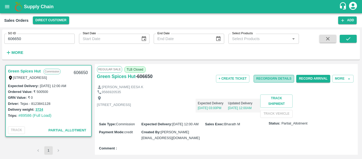
click at [279, 80] on button "Record GRN Details" at bounding box center [274, 79] width 41 height 8
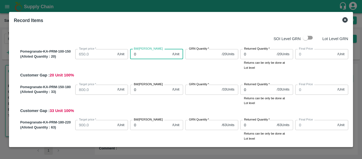
click at [142, 55] on input "0" at bounding box center [150, 54] width 40 height 10
type input "2"
type input "20"
click at [140, 54] on input "20" at bounding box center [150, 54] width 40 height 10
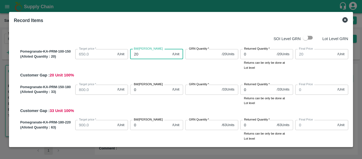
type input "2"
type input "8"
type input "85"
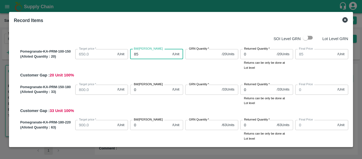
type input "850"
click at [195, 56] on input "GRN Quantity   *" at bounding box center [202, 54] width 34 height 10
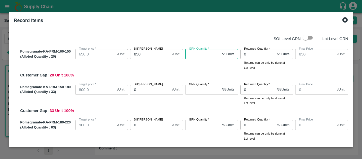
type input "2"
type input "20"
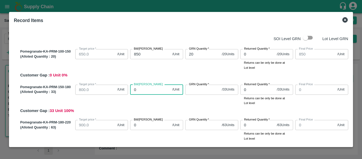
click at [147, 88] on input "0" at bounding box center [150, 90] width 40 height 10
type input "9"
type input "95"
type input "950"
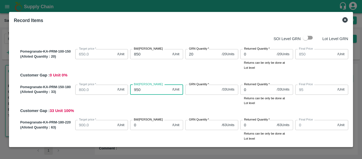
type input "950"
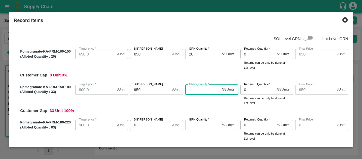
type input "3"
type input "33"
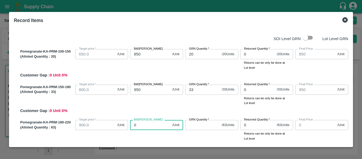
click at [148, 125] on input "0" at bounding box center [150, 125] width 40 height 10
type input "1"
type input "10"
type input "105"
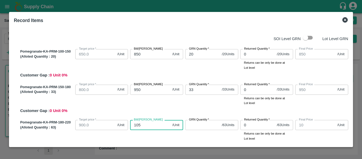
type input "105"
type input "1050"
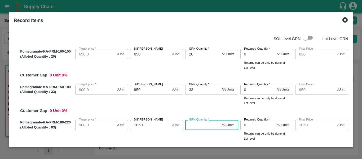
click at [198, 125] on input "GRN Quantity   *" at bounding box center [202, 125] width 34 height 10
type input "6"
type input "63"
click at [214, 104] on div "GRN Quantity   * 33 / 33 Units GRN Quantity" at bounding box center [210, 94] width 55 height 23
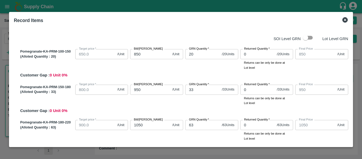
click at [340, 109] on div "Pomegranate-KA-PRM-150-180 (Alloted Quantity : 33 ) Target price   * 800.0 /Uni…" at bounding box center [183, 98] width 331 height 31
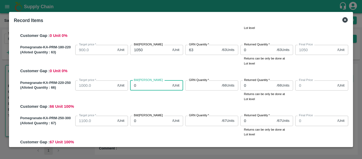
type input "1"
type input "11"
type input "117"
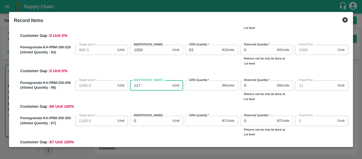
type input "117"
type input "1175"
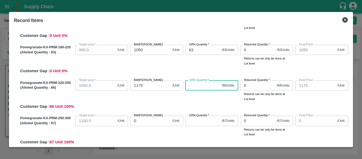
type input "6"
type input "66"
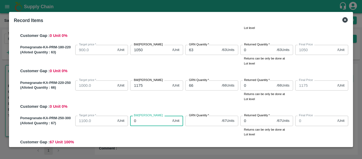
click at [140, 123] on input "0" at bounding box center [150, 121] width 40 height 10
type input "1"
type input "12"
type input "125"
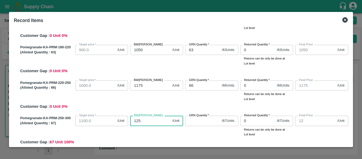
type input "125"
type input "1250"
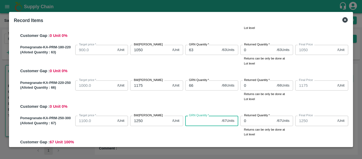
type input "6"
type input "67"
click at [202, 119] on input "67" at bounding box center [202, 121] width 34 height 10
type input "6"
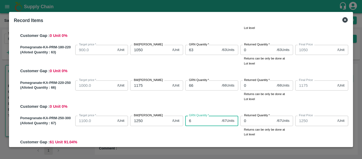
type input "6"
click at [201, 120] on input "6" at bounding box center [202, 121] width 34 height 10
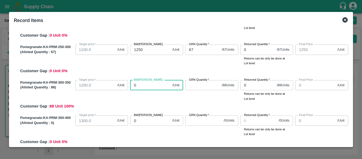
click at [143, 87] on input "0" at bounding box center [150, 85] width 40 height 10
click at [136, 86] on input "01300" at bounding box center [150, 85] width 40 height 10
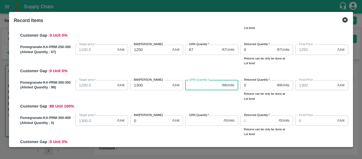
click at [197, 85] on input "GRN Quantity   *" at bounding box center [202, 85] width 34 height 10
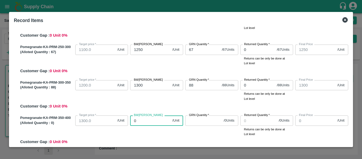
click at [142, 120] on input "0" at bounding box center [150, 120] width 40 height 10
click at [145, 121] on input "55" at bounding box center [150, 120] width 40 height 10
click at [146, 135] on div "Bill/Patti price /Unit Bill/Patti price" at bounding box center [155, 124] width 55 height 23
click at [144, 102] on div "Pomegranate-KA-PRM-300-350 (Alloted Quantity : 88 ) Target price   * 1200.0 /Un…" at bounding box center [183, 93] width 331 height 31
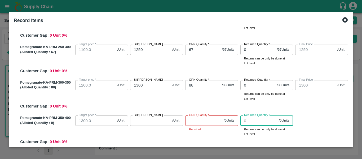
scroll to position [217, 0]
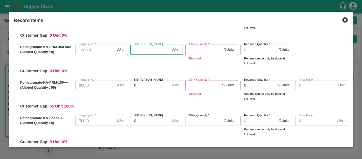
click at [142, 51] on input "Bill/Patti price" at bounding box center [150, 50] width 40 height 10
click at [198, 49] on input "GRN Quantity   *" at bounding box center [203, 50] width 36 height 10
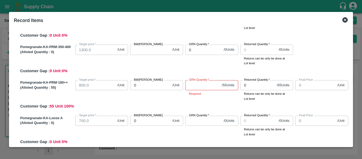
click at [157, 60] on div "Bill/Patti price /Unit Bill/Patti price" at bounding box center [155, 53] width 55 height 23
click at [148, 52] on input "Bill/Patti price" at bounding box center [150, 50] width 40 height 10
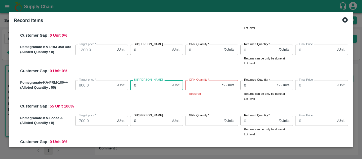
click at [149, 88] on input "0" at bounding box center [150, 85] width 40 height 10
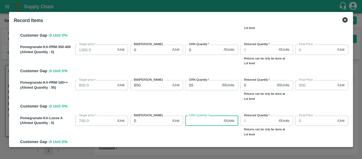
click at [199, 121] on input "GRN Quantity   *" at bounding box center [203, 121] width 36 height 10
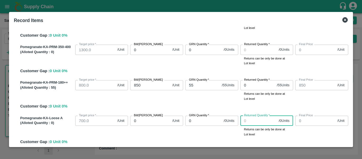
scroll to position [280, 0]
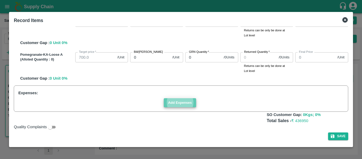
click at [180, 103] on button "Add Expenses" at bounding box center [180, 102] width 32 height 9
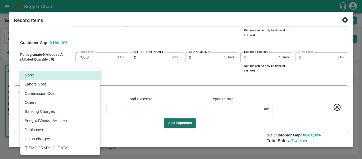
click at [80, 108] on body "Supply Chain Sales Orders Direct Customer Add SO ID 606650 SO ID Start Date Sta…" at bounding box center [181, 79] width 362 height 159
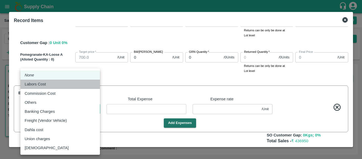
click at [68, 84] on div "Labors Cost" at bounding box center [60, 84] width 71 height 6
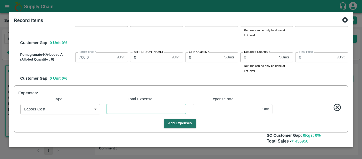
click at [130, 111] on input "number" at bounding box center [147, 109] width 80 height 10
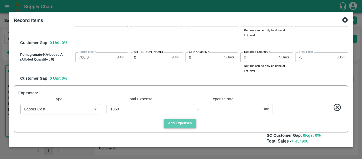
click at [184, 120] on button "Add Expenses" at bounding box center [180, 123] width 32 height 9
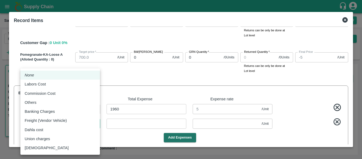
click at [65, 119] on body "Supply Chain Sales Orders Direct Customer Add SO ID 606650 SO ID Start Date Sta…" at bounding box center [181, 79] width 362 height 159
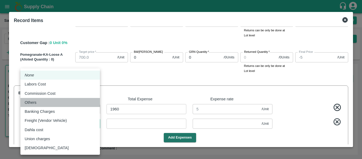
click at [57, 99] on li "Others" at bounding box center [60, 102] width 80 height 9
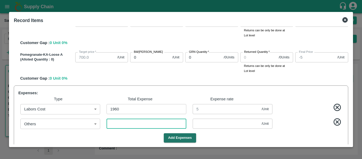
click at [132, 123] on input "number" at bounding box center [147, 124] width 80 height 10
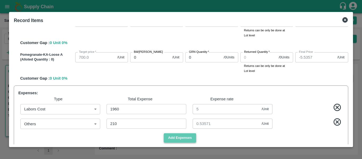
click at [184, 139] on button "Add Expenses" at bounding box center [180, 137] width 32 height 9
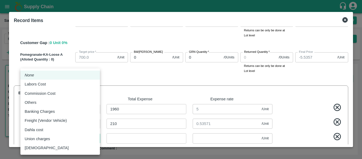
click at [77, 136] on body "Supply Chain Sales Orders Direct Customer Add SO ID 606650 SO ID Start Date Sta…" at bounding box center [181, 79] width 362 height 159
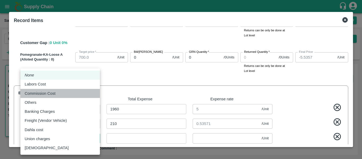
click at [63, 94] on div "Commission Cost" at bounding box center [60, 93] width 71 height 6
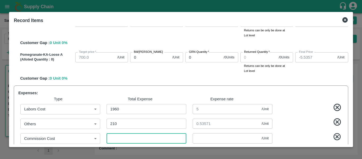
click at [119, 138] on input "number" at bounding box center [147, 138] width 80 height 10
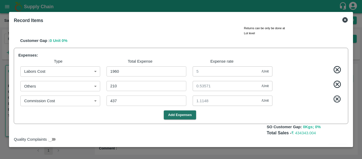
scroll to position [330, 0]
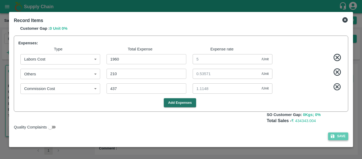
click at [340, 136] on button "Save" at bounding box center [339, 136] width 20 height 8
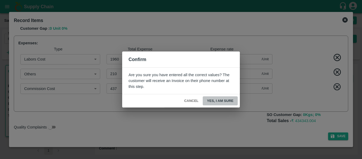
click at [225, 100] on button "Yes, I am sure" at bounding box center [220, 100] width 35 height 9
click at [217, 101] on button "Yes, I am sure" at bounding box center [220, 100] width 35 height 9
click at [218, 100] on button "Yes, I am sure" at bounding box center [220, 100] width 35 height 9
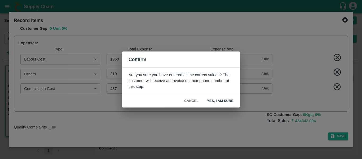
click at [201, 126] on div "Confirm Are you sure you have entered all the correct values? The customer will…" at bounding box center [181, 79] width 362 height 159
click at [222, 98] on button "Yes, I am sure" at bounding box center [220, 100] width 35 height 9
click at [284, 54] on div "Confirm Are you sure you have entered all the correct values? The customer will…" at bounding box center [181, 79] width 362 height 159
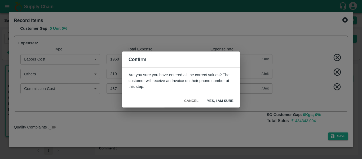
click at [187, 100] on button "Cancel" at bounding box center [191, 100] width 19 height 9
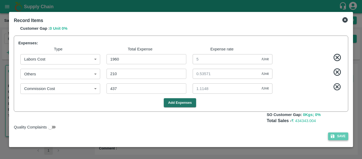
click at [336, 137] on button "Save" at bounding box center [339, 136] width 20 height 8
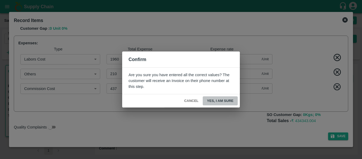
click at [224, 100] on button "Yes, I am sure" at bounding box center [220, 100] width 35 height 9
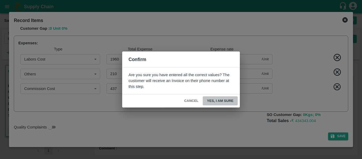
click at [224, 100] on button "Yes, I am sure" at bounding box center [220, 100] width 35 height 9
click at [205, 100] on button "Yes, I am sure" at bounding box center [220, 100] width 35 height 9
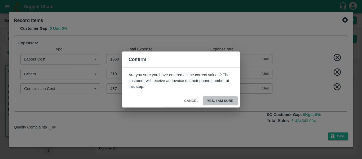
click at [225, 102] on button "Yes, I am sure" at bounding box center [220, 100] width 35 height 9
click at [193, 103] on button "Cancel" at bounding box center [191, 100] width 19 height 9
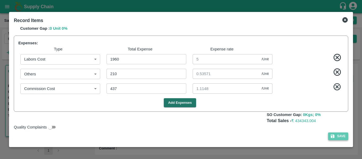
click at [335, 138] on button "Save" at bounding box center [339, 136] width 20 height 8
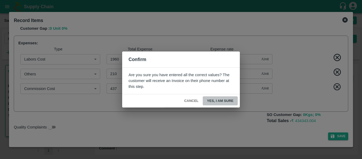
click at [215, 98] on button "Yes, I am sure" at bounding box center [220, 100] width 35 height 9
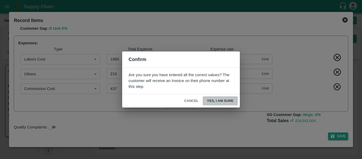
click at [215, 98] on button "Yes, I am sure" at bounding box center [220, 100] width 35 height 9
click at [230, 98] on button "Yes, I am sure" at bounding box center [220, 100] width 35 height 9
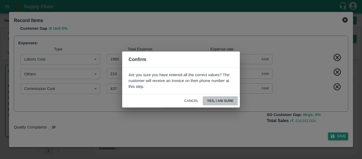
click at [208, 102] on button "Yes, I am sure" at bounding box center [220, 100] width 35 height 9
click at [208, 101] on button "Yes, I am sure" at bounding box center [220, 100] width 35 height 9
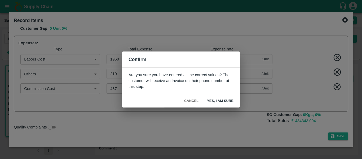
click at [237, 142] on div "Confirm Are you sure you have entered all the correct values? The customer will…" at bounding box center [181, 79] width 362 height 159
click at [314, 86] on div "Confirm Are you sure you have entered all the correct values? The customer will…" at bounding box center [181, 79] width 362 height 159
click at [226, 101] on button "Yes, I am sure" at bounding box center [220, 100] width 35 height 9
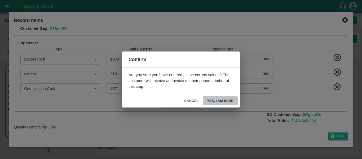
click at [226, 101] on button "Yes, I am sure" at bounding box center [220, 100] width 35 height 9
click at [226, 46] on div "Confirm Are you sure you have entered all the correct values? The customer will…" at bounding box center [181, 79] width 362 height 159
click at [195, 102] on button "Cancel" at bounding box center [191, 100] width 19 height 9
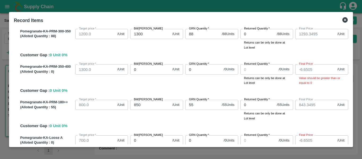
scroll to position [198, 0]
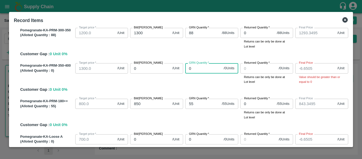
click at [195, 70] on input "0" at bounding box center [203, 68] width 36 height 10
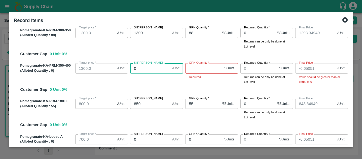
click at [147, 68] on input "0" at bounding box center [150, 68] width 40 height 10
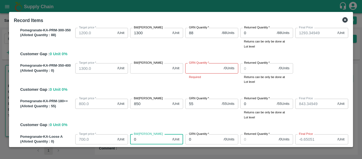
click at [149, 140] on input "0" at bounding box center [150, 139] width 40 height 10
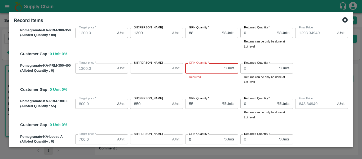
click at [192, 71] on input "GRN Quantity   *" at bounding box center [203, 68] width 36 height 10
click at [221, 83] on div "GRN Quantity   * / 0 Units GRN Quantity Required" at bounding box center [210, 72] width 55 height 23
click at [193, 67] on input "GRN Quantity   *" at bounding box center [203, 68] width 36 height 10
click at [209, 94] on div "Pomegranate-KA-PRM-100-150 (Alloted Quantity : 20 ) Target price   * 650.0 /Uni…" at bounding box center [181, 5] width 335 height 323
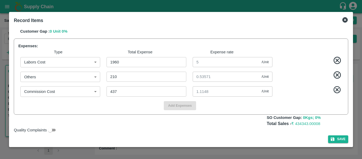
scroll to position [330, 0]
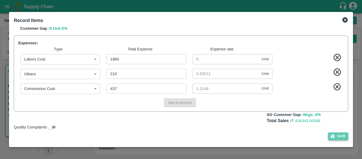
click at [333, 137] on icon "button" at bounding box center [333, 136] width 4 height 4
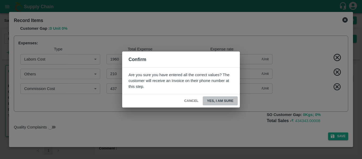
click at [225, 100] on button "Yes, I am sure" at bounding box center [220, 100] width 35 height 9
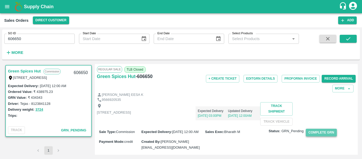
click at [320, 136] on button "Complete GRN" at bounding box center [321, 133] width 31 height 8
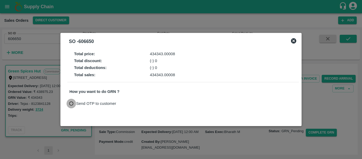
click at [70, 103] on input "Send OTP to customer" at bounding box center [72, 104] width 10 height 10
click at [131, 103] on button "Send OTP" at bounding box center [131, 104] width 22 height 8
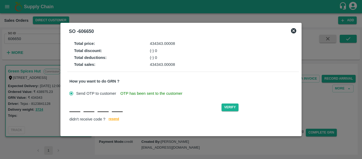
click at [80, 112] on div "Verify didn't receive code ? resend" at bounding box center [184, 112] width 228 height 20
click at [232, 105] on button "Verify" at bounding box center [230, 107] width 17 height 8
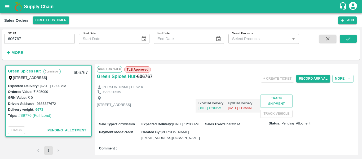
click at [246, 91] on div "9566920535" at bounding box center [226, 92] width 259 height 5
click at [317, 81] on button "Record Arrival" at bounding box center [314, 79] width 34 height 8
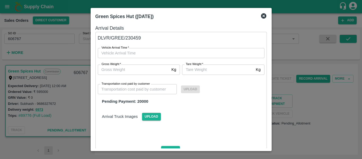
type input "DD/MM/YYYY hh:mm aa"
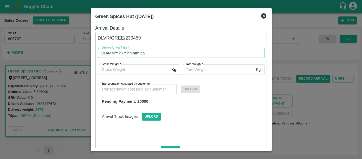
click at [165, 53] on input "DD/MM/YYYY hh:mm aa" at bounding box center [179, 53] width 163 height 10
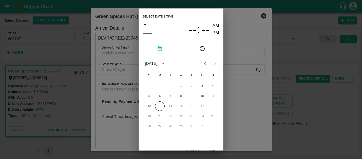
click at [169, 106] on div "12 13 14 15 16 17 18" at bounding box center [181, 106] width 85 height 10
click at [202, 95] on button "10" at bounding box center [203, 96] width 10 height 10
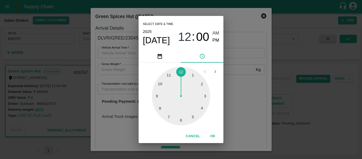
type input "[DATE] 12:00 AM"
click at [234, 93] on div "Select date & time [DATE] 12 : 00 AM PM 1 2 3 4 5 6 7 8 9 10 11 12 Cancel OK" at bounding box center [181, 79] width 362 height 159
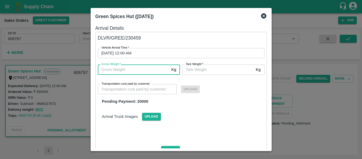
click at [144, 71] on input "Gross Weight   *" at bounding box center [134, 69] width 72 height 10
type input "6973"
click at [220, 67] on input "[PERSON_NAME]   *" at bounding box center [218, 69] width 72 height 10
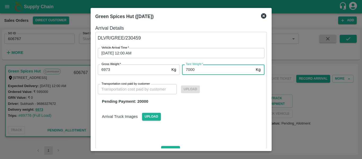
type input "7000"
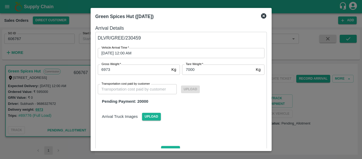
scroll to position [47, 0]
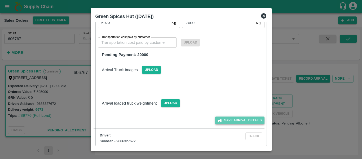
click at [240, 121] on button "Save Arrival Details" at bounding box center [239, 120] width 49 height 8
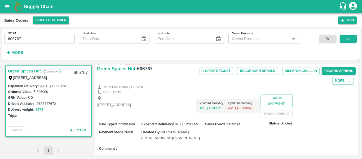
scroll to position [3, 0]
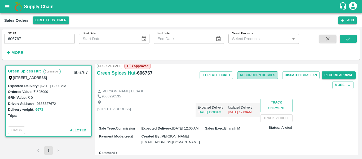
click at [259, 74] on button "Record GRN Details" at bounding box center [257, 75] width 41 height 8
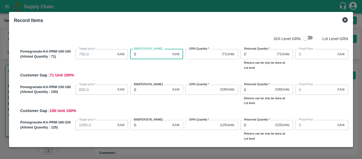
click at [145, 54] on input "0" at bounding box center [150, 54] width 40 height 10
type input "7"
type input "80"
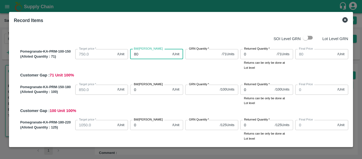
type input "800"
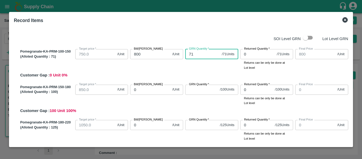
type input "71"
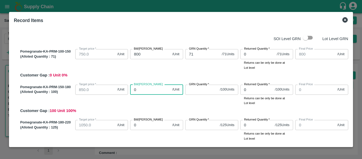
type input "9"
type input "90"
type input "900"
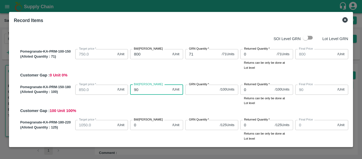
type input "900"
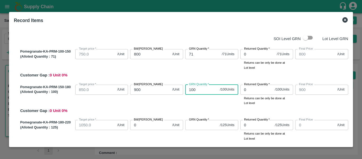
type input "100"
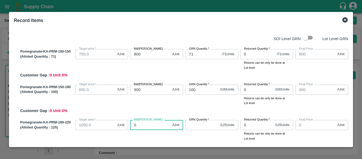
type input "1"
type input "10"
type input "100"
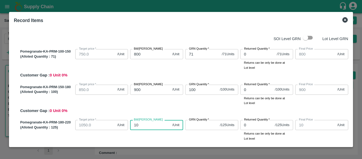
type input "100"
type input "1000"
type input "10001"
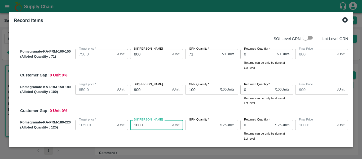
type input "1000"
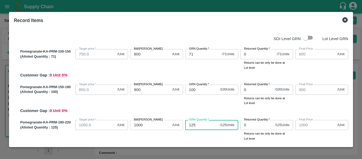
type input "125"
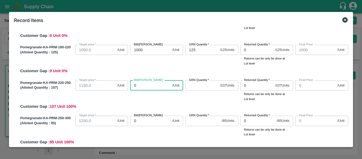
type input "1"
type input "11"
type input "110"
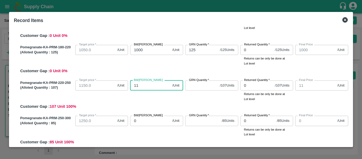
type input "110"
type input "1100"
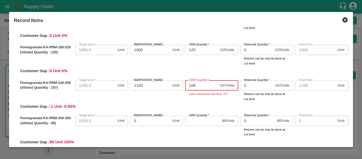
click at [196, 84] on input "108" at bounding box center [201, 85] width 33 height 10
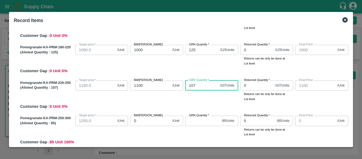
type input "107"
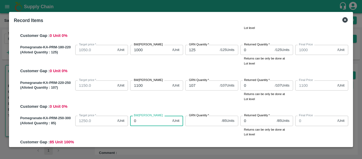
type input "1"
type input "12"
type input "120"
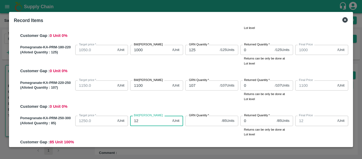
type input "120"
type input "1200"
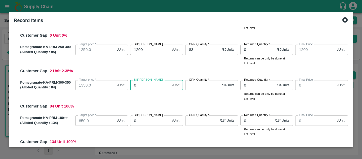
click at [205, 51] on input "83" at bounding box center [202, 50] width 34 height 10
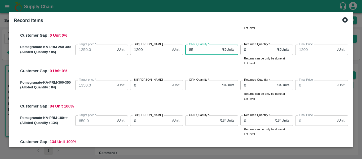
type input "85"
click at [148, 86] on input "0" at bounding box center [150, 85] width 40 height 10
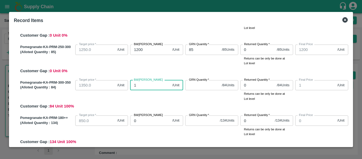
type input "13"
type input "130"
type input "1300"
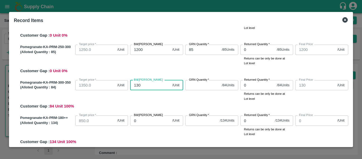
type input "1300"
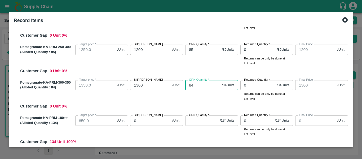
type input "84"
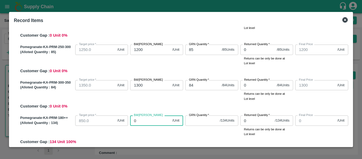
click at [148, 124] on input "0" at bounding box center [150, 120] width 40 height 10
type input "80"
type input "800"
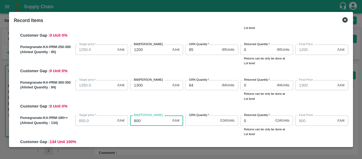
type input "800"
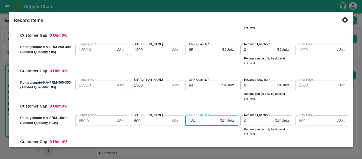
type input "134"
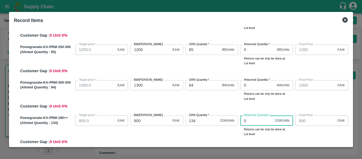
scroll to position [217, 0]
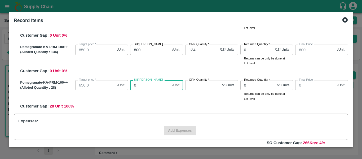
type input "2"
type input "28"
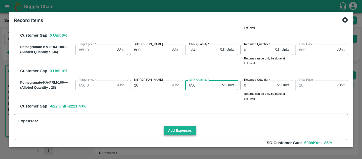
type input "650"
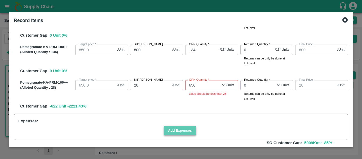
click at [178, 129] on button "Add Expenses" at bounding box center [180, 130] width 32 height 9
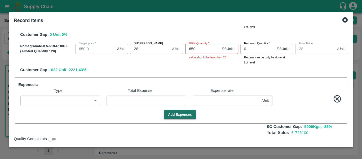
scroll to position [265, 0]
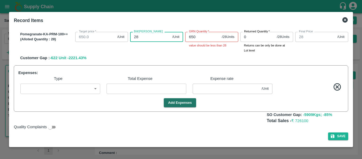
click at [150, 38] on input "28" at bounding box center [150, 37] width 40 height 10
type input "2"
type input "65"
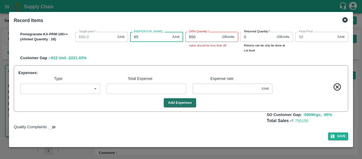
type input "650"
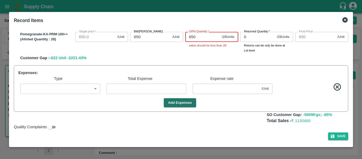
type input "2"
type input "0"
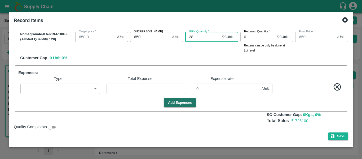
type input "28"
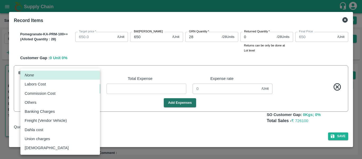
click at [67, 89] on body "Supply Chain Sales Orders Direct Customer Add SO ID 606767 SO ID Start Date Sta…" at bounding box center [181, 79] width 362 height 159
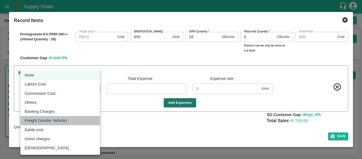
click at [73, 120] on div "Freight (Vendor Vehicle)" at bounding box center [60, 121] width 71 height 6
type input "Freight (Vendor Vehicle)"
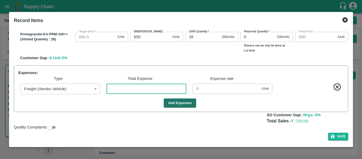
click at [144, 89] on input "number" at bounding box center [147, 89] width 80 height 10
type input "899.9973"
type input "999.9973"
type input "1099.9973"
type input "1199.9973"
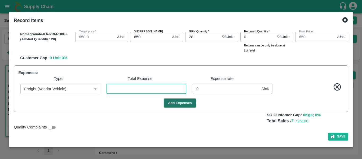
type input "799.9973"
type input "1299.9973"
type input "799.9973"
type input "2"
type input "0.00272"
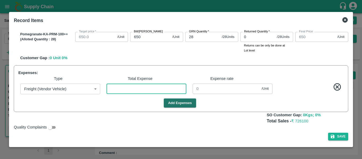
type input "649.9973"
type input "899.9728"
type input "999.9728"
type input "1099.9727"
type input "1199.9727"
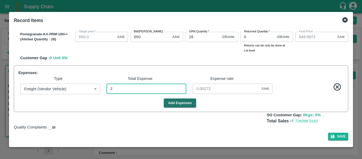
type input "799.9728"
type input "1299.9727"
type input "799.9728"
type input "20"
type input "0.02725"
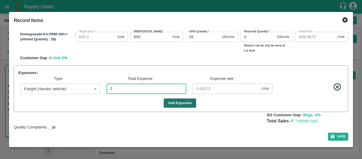
type input "649.9728"
type input "200"
type input "899.7275"
type input "999.7275"
type input "1099.7275"
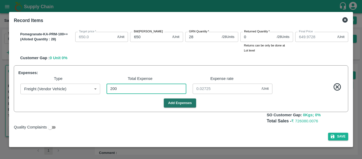
type input "1199.7275"
type input "799.7275"
type input "1299.7275"
type input "799.7275"
type input "0.27248"
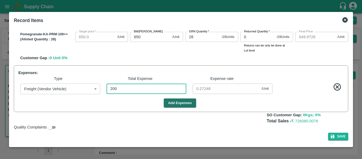
type input "649.7275"
type input "897.2752"
type input "997.2752"
type input "1097.2752"
type input "1197.2752"
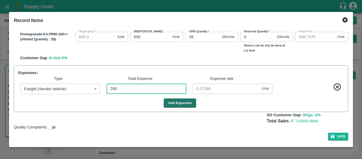
type input "797.2752"
type input "1297.2752"
type input "797.2752"
type input "2000"
type input "2.7248"
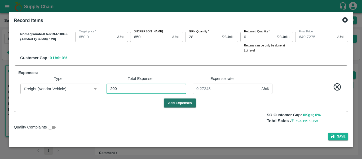
type input "647.2752"
type input "872.752"
type input "972.752"
type input "1072.752"
type input "1172.752"
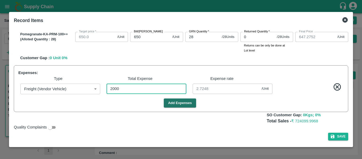
type input "772.752"
type input "1272.752"
type input "772.752"
type input "20000"
type input "27.24796"
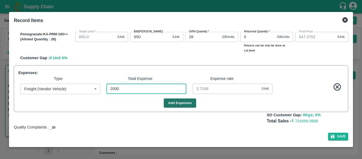
type input "622.752"
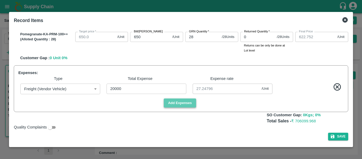
click at [185, 102] on button "Add Expenses" at bounding box center [180, 102] width 32 height 9
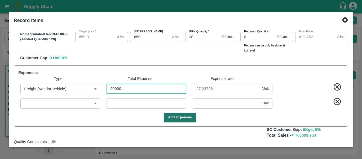
click at [136, 88] on input "20000" at bounding box center [147, 89] width 80 height 10
type input "2000"
type input "897.2752"
type input "997.2752"
type input "1097.2752"
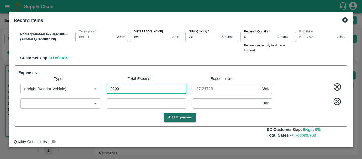
type input "1197.2752"
type input "797.2752"
type input "1297.2752"
type input "797.2752"
type input "2.7248"
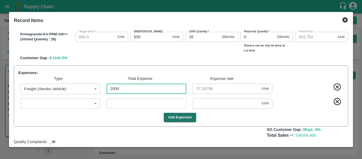
type input "647.2752"
type input "200"
type input "899.7275"
type input "999.7275"
type input "1099.7275"
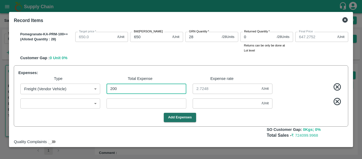
type input "1199.7275"
type input "799.7275"
type input "1299.7275"
type input "799.7275"
type input "0.27248"
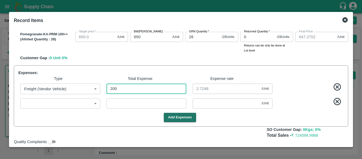
type input "649.7275"
type input "2000"
type input "897.2752"
type input "997.2752"
type input "1097.2752"
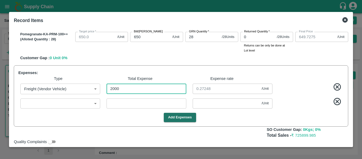
type input "1197.2752"
type input "797.2752"
type input "1297.2752"
type input "797.2752"
type input "2.7248"
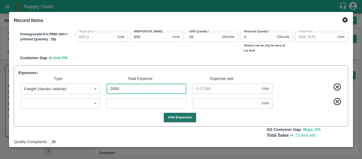
type input "647.2752"
type input "20000"
type input "872.752"
type input "972.752"
type input "1072.752"
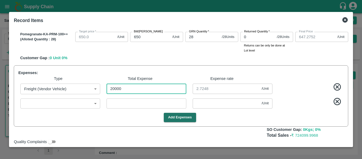
type input "1172.752"
type input "772.752"
type input "1272.752"
type input "772.752"
type input "27.24796"
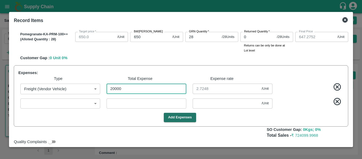
type input "622.752"
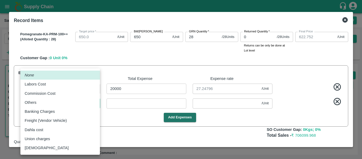
click at [80, 105] on body "Supply Chain Sales Orders Direct Customer Add SO ID 606767 SO ID Start Date Sta…" at bounding box center [181, 79] width 362 height 159
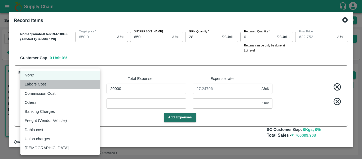
click at [69, 86] on div "Labors Cost" at bounding box center [60, 84] width 71 height 6
type input "Labors Cost"
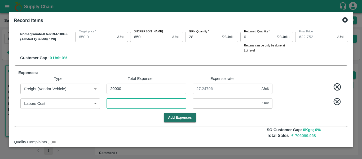
click at [123, 104] on input "number" at bounding box center [147, 103] width 80 height 10
type input "3"
type input "872.7479"
type input "972.7479"
type input "1072.7479"
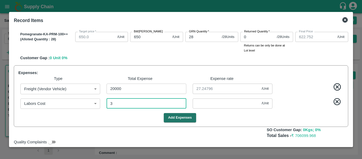
type input "1172.7479"
type input "772.7479"
type input "1272.7479"
type input "772.7479"
type input "622.7479"
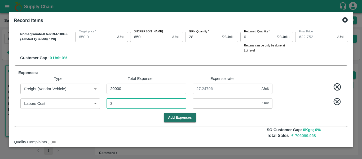
type input "0.00409"
type input "36"
type input "872.703"
type input "972.703"
type input "1072.703"
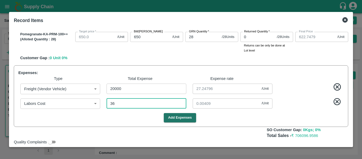
type input "1172.703"
type input "772.703"
type input "1272.703"
type input "772.703"
type input "622.703"
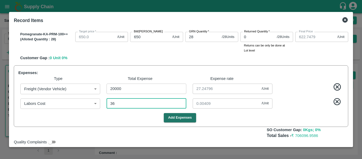
type input "0.04905"
type input "367"
type input "872.252"
type input "972.252"
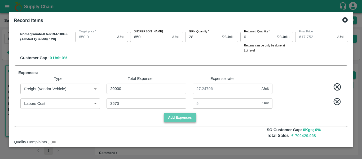
click at [175, 116] on button "Add Expenses" at bounding box center [180, 117] width 32 height 9
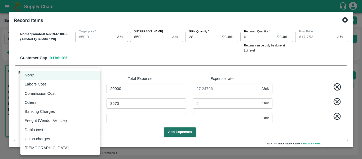
click at [70, 117] on body "Supply Chain Sales Orders Direct Customer Add SO ID 606767 SO ID Start Date Sta…" at bounding box center [181, 79] width 362 height 159
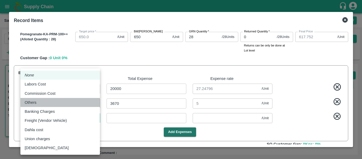
click at [48, 100] on div "Others" at bounding box center [60, 103] width 71 height 6
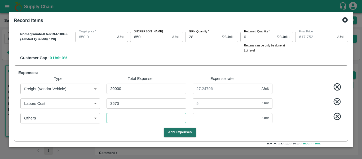
click at [122, 118] on input "number" at bounding box center [147, 118] width 80 height 10
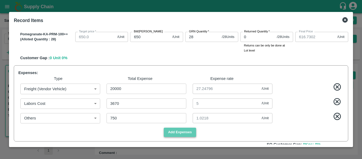
click at [176, 133] on button "Add Expenses" at bounding box center [180, 132] width 32 height 9
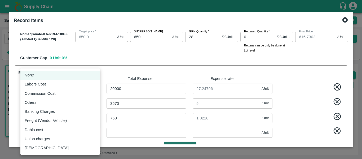
click at [84, 135] on body "Supply Chain Sales Orders Direct Customer Add SO ID 606767 SO ID Start Date Sta…" at bounding box center [181, 79] width 362 height 159
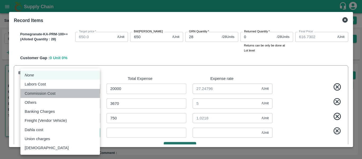
click at [57, 96] on div "Commission Cost" at bounding box center [41, 93] width 33 height 6
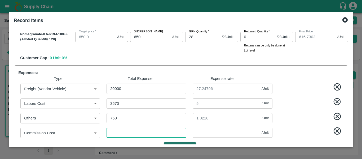
click at [132, 132] on input "number" at bounding box center [147, 133] width 80 height 10
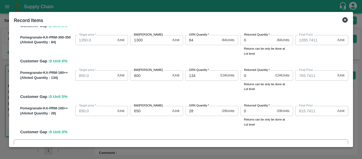
scroll to position [189, 0]
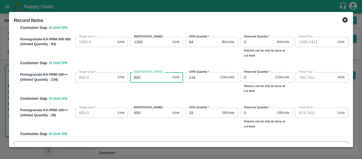
click at [140, 79] on input "800" at bounding box center [150, 77] width 40 height 10
drag, startPoint x: 351, startPoint y: 85, endPoint x: 352, endPoint y: 103, distance: 18.1
click at [352, 103] on div "Record Items SOI Level GRN Lot Level GRN Pomegranate-KA-PRM-100-150 (Alloted Qu…" at bounding box center [181, 79] width 344 height 135
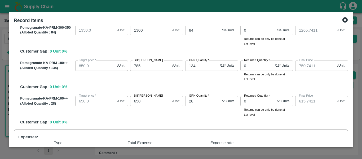
scroll to position [194, 0]
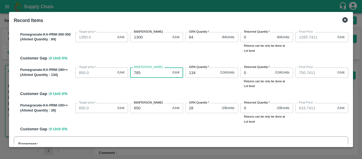
click at [147, 70] on input "785" at bounding box center [150, 72] width 40 height 10
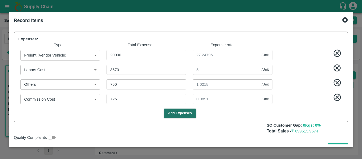
scroll to position [310, 0]
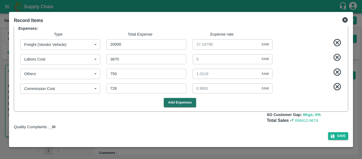
click at [352, 131] on div "Record Items SOI Level GRN Lot Level GRN Pomegranate-KA-PRM-100-150 (Alloted Qu…" at bounding box center [181, 79] width 344 height 135
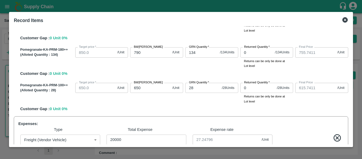
scroll to position [212, 0]
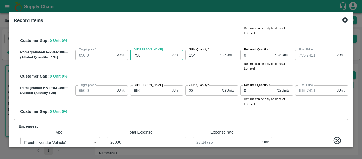
click at [150, 54] on input "790" at bounding box center [150, 55] width 40 height 10
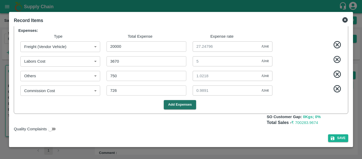
scroll to position [310, 0]
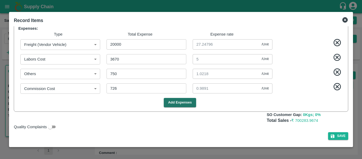
click at [351, 120] on div "Record Items SOI Level GRN Lot Level GRN Pomegranate-KA-PRM-100-150 (Alloted Qu…" at bounding box center [181, 79] width 344 height 135
click at [349, 123] on div "SOI Level GRN Lot Level GRN Pomegranate-KA-PRM-100-150 (Alloted Quantity : 71 )…" at bounding box center [181, 85] width 339 height 118
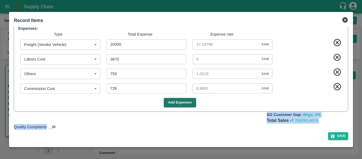
drag, startPoint x: 349, startPoint y: 124, endPoint x: 352, endPoint y: 110, distance: 14.8
click at [352, 110] on div "Record Items SOI Level GRN Lot Level GRN Pomegranate-KA-PRM-100-150 (Alloted Qu…" at bounding box center [181, 79] width 344 height 135
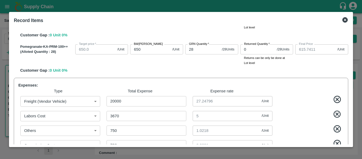
scroll to position [254, 0]
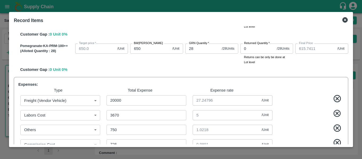
drag, startPoint x: 351, startPoint y: 117, endPoint x: 351, endPoint y: 109, distance: 8.2
click at [351, 109] on div "Record Items SOI Level GRN Lot Level GRN Pomegranate-KA-PRM-100-150 (Alloted Qu…" at bounding box center [181, 79] width 344 height 135
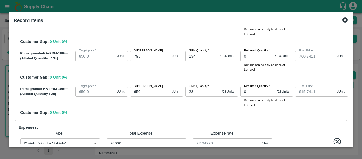
scroll to position [207, 0]
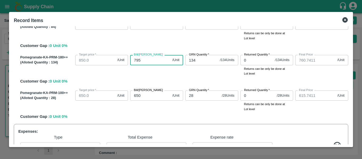
click at [143, 60] on input "795" at bounding box center [150, 60] width 40 height 10
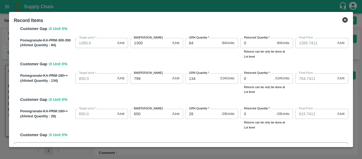
scroll to position [189, 0]
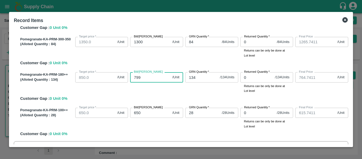
click at [146, 76] on input "799" at bounding box center [150, 77] width 40 height 10
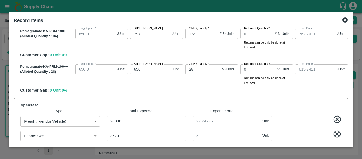
scroll to position [232, 0]
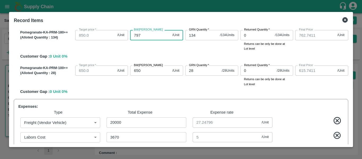
click at [144, 36] on input "797" at bounding box center [150, 35] width 40 height 10
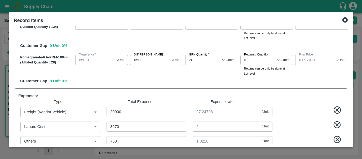
scroll to position [210, 0]
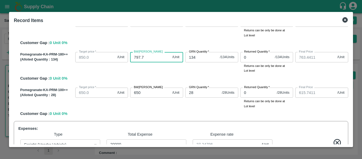
click at [149, 56] on input "797.7" at bounding box center [150, 57] width 40 height 10
click at [349, 103] on div "SOI Level GRN Lot Level GRN Pomegranate-KA-PRM-100-150 (Alloted Quantity : 71 )…" at bounding box center [181, 85] width 339 height 118
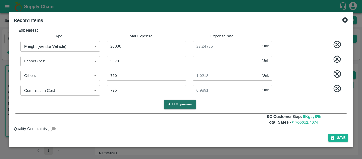
scroll to position [310, 0]
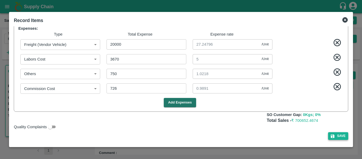
click at [340, 137] on button "Save" at bounding box center [339, 136] width 20 height 8
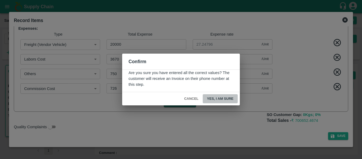
click at [214, 97] on button "Yes, I am sure" at bounding box center [220, 98] width 35 height 9
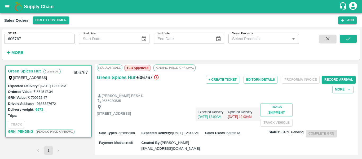
scroll to position [3, 0]
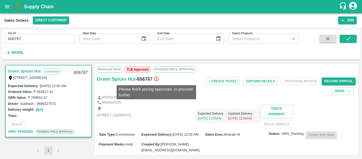
click at [158, 80] on icon at bounding box center [156, 79] width 5 height 5
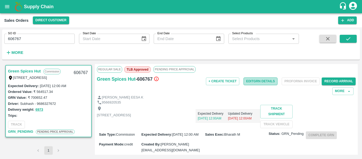
click at [262, 80] on button "Edit GRN Details" at bounding box center [261, 81] width 34 height 8
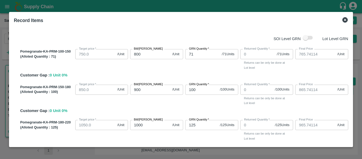
drag, startPoint x: 351, startPoint y: 49, endPoint x: 350, endPoint y: 62, distance: 12.8
click at [350, 62] on div "Record Items SOI Level GRN Lot Level GRN Pomegranate-KA-PRM-100-150 (Alloted Qu…" at bounding box center [181, 79] width 344 height 135
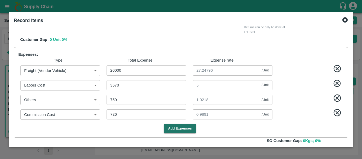
scroll to position [310, 0]
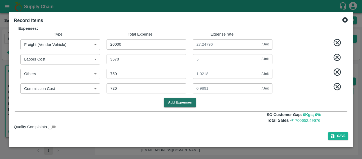
click at [346, 19] on icon at bounding box center [345, 19] width 5 height 5
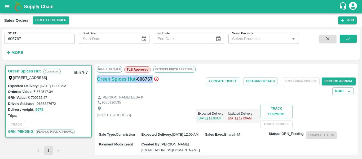
drag, startPoint x: 167, startPoint y: 80, endPoint x: 97, endPoint y: 78, distance: 69.8
click at [97, 78] on div "Green Spices Hut - 606767" at bounding box center [140, 78] width 86 height 7
copy div "Green Spices Hut - 606767"
click at [332, 81] on button "Record Arrival" at bounding box center [339, 81] width 34 height 8
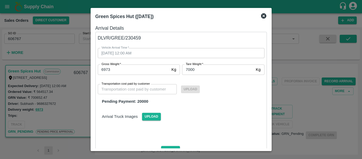
click at [287, 118] on div at bounding box center [181, 79] width 362 height 159
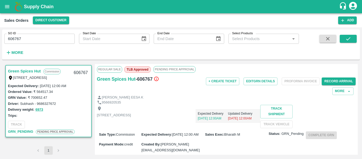
drag, startPoint x: 159, startPoint y: 79, endPoint x: 120, endPoint y: 71, distance: 39.8
click at [120, 71] on div "Regular Sale TLB Approved PENDING PRICE APPROVAL Green Spices Hut - 606767 + Cr…" at bounding box center [227, 109] width 264 height 91
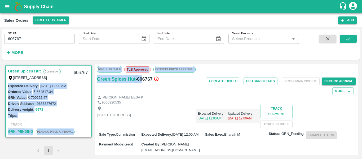
drag, startPoint x: 93, startPoint y: 78, endPoint x: 145, endPoint y: 83, distance: 52.0
click at [145, 83] on div "Green Spices Hut Commission Shop no 74, MADURAI MATTUTHAVANI FRUIT MARKET, Madu…" at bounding box center [181, 109] width 354 height 91
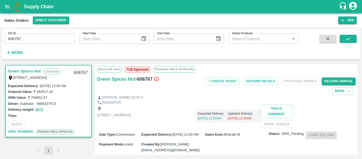
click at [168, 87] on div "Green Spices Hut - 606767" at bounding box center [140, 85] width 86 height 20
click at [153, 80] on h6 "- 606767" at bounding box center [147, 78] width 23 height 7
drag, startPoint x: 153, startPoint y: 80, endPoint x: 103, endPoint y: 78, distance: 49.9
click at [103, 78] on div "Green Spices Hut - 606767" at bounding box center [140, 78] width 86 height 7
copy div "Green Spices Hut - 606767 + Create Ticket Edit GRN Details Proforma Invoice Rec…"
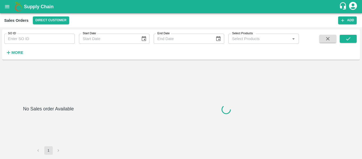
type input "606720"
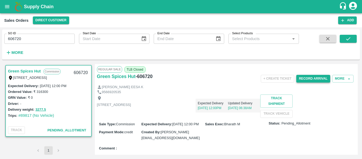
click at [312, 79] on button "Record Arrival" at bounding box center [314, 79] width 34 height 8
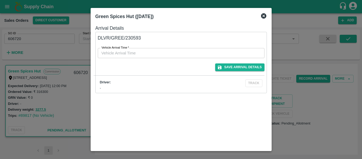
type input "DD/MM/YYYY hh:mm aa"
click at [166, 55] on input "DD/MM/YYYY hh:mm aa" at bounding box center [179, 53] width 163 height 10
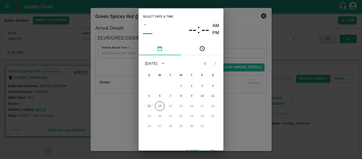
click at [149, 106] on button "12" at bounding box center [150, 106] width 10 height 10
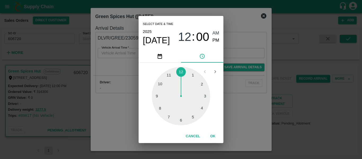
type input "[DATE] 12:00 AM"
click at [247, 105] on div "Select date & time [DATE] 12 : 00 AM PM 1 2 3 4 5 6 7 8 9 10 11 12 Cancel OK" at bounding box center [181, 79] width 362 height 159
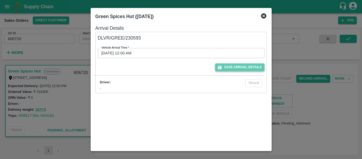
click at [250, 67] on button "Save Arrival Details" at bounding box center [239, 67] width 49 height 8
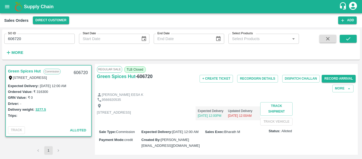
drag, startPoint x: 358, startPoint y: 81, endPoint x: 361, endPoint y: 96, distance: 14.3
click at [361, 96] on div "SO ID 606720 SO ID Start Date Start Date End Date End Date Select Products Sele…" at bounding box center [181, 93] width 362 height 132
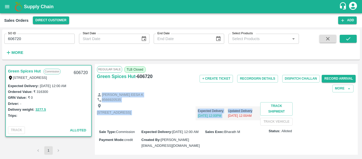
drag, startPoint x: 358, startPoint y: 90, endPoint x: 357, endPoint y: 107, distance: 16.7
click at [357, 107] on div "Regular Sale TLB Closed Green Spices Hut - 606720 + Create Ticket Record GRN De…" at bounding box center [227, 109] width 264 height 91
drag, startPoint x: 358, startPoint y: 90, endPoint x: 358, endPoint y: 95, distance: 5.3
click at [358, 95] on div "Green Spices Hut Commission [STREET_ADDRESS] 606720 Expected Delivery : [DATE] …" at bounding box center [181, 109] width 358 height 95
click at [358, 95] on div "Regular Sale TLB Closed Green Spices Hut - 606720 + Create Ticket Record GRN De…" at bounding box center [227, 109] width 264 height 91
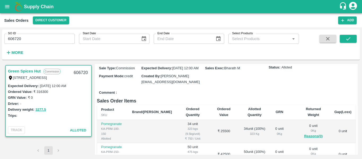
scroll to position [53, 0]
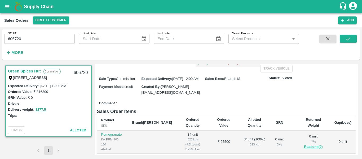
click at [212, 99] on div "Sale Type : Commission Expected Delivery : [DATE] 12:00 AM Sales Exec : [PERSON…" at bounding box center [226, 85] width 259 height 26
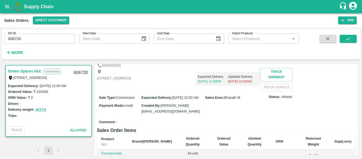
scroll to position [0, 0]
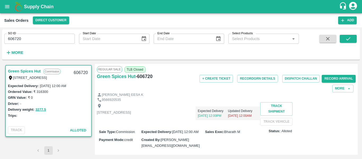
click at [332, 74] on div "Record Arrival" at bounding box center [339, 79] width 34 height 12
click at [260, 79] on button "Record GRN Details" at bounding box center [257, 79] width 41 height 8
click at [238, 125] on div "[STREET_ADDRESS] Expected Delivery [DATE] 12:00PM Updated Delivery [DATE] 12:00…" at bounding box center [226, 113] width 259 height 23
click at [262, 76] on button "Record GRN Details" at bounding box center [257, 79] width 41 height 8
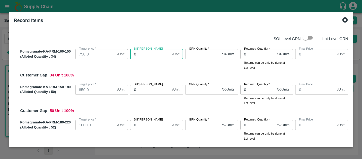
click at [150, 55] on input "0" at bounding box center [150, 54] width 40 height 10
type input "75"
type input "750"
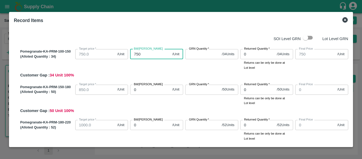
type input "750"
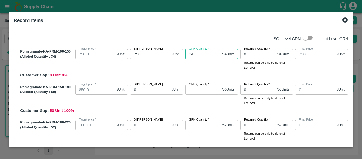
type input "34"
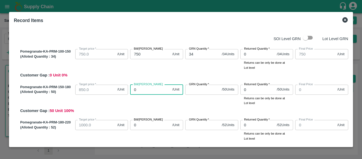
type input "8"
type input "85"
type input "850"
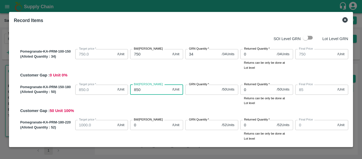
type input "850"
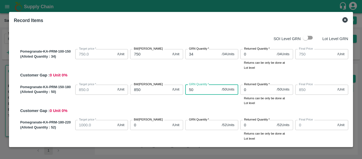
type input "50"
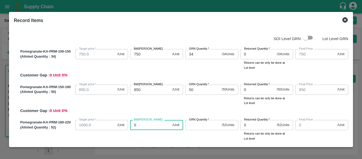
type input "5"
type input "95"
type input "950"
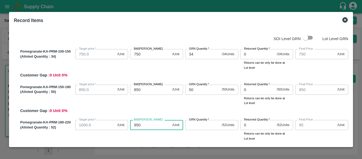
type input "950"
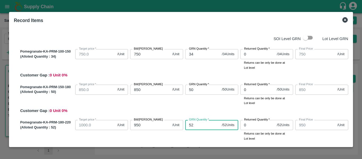
type input "52"
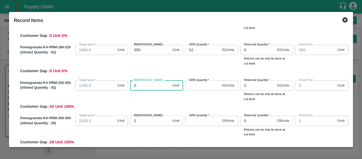
type input "1"
type input "10"
type input "105"
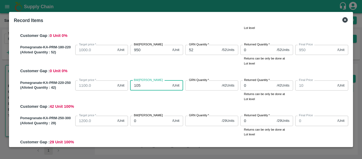
type input "105"
type input "1050"
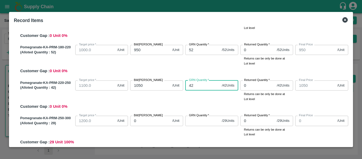
type input "42"
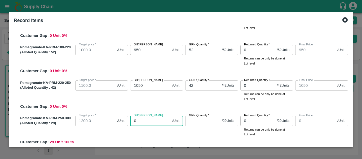
type input "1"
type input "11"
type input "110"
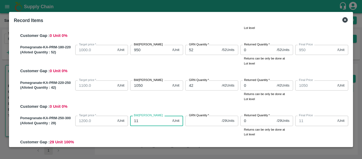
type input "110"
type input "1100"
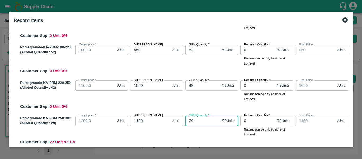
type input "29"
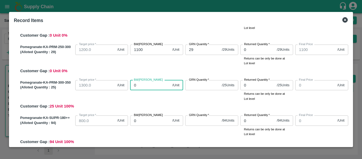
type input "1"
type input "11"
type input "115"
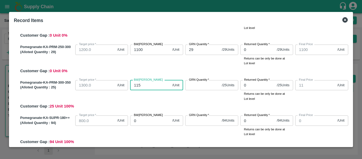
type input "115"
type input "1150"
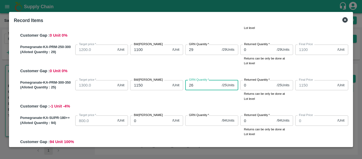
type input "26"
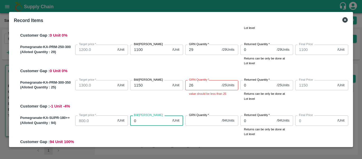
click at [146, 122] on input "0" at bounding box center [150, 120] width 40 height 10
type input "85"
type input "850"
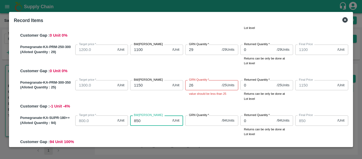
type input "850"
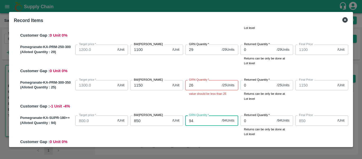
type input "94"
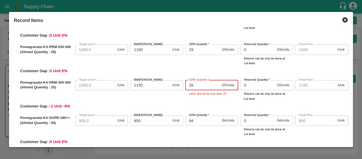
click at [203, 83] on input "26" at bounding box center [202, 85] width 34 height 10
type input "25"
click at [351, 135] on div "Record Items SOI Level GRN Lot Level GRN Pomegranate-KA-PRM-100-150 (Alloted Qu…" at bounding box center [181, 79] width 344 height 135
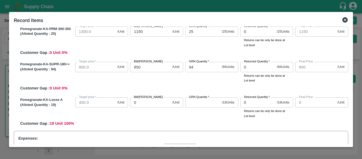
scroll to position [200, 0]
click at [138, 104] on input "0" at bounding box center [150, 102] width 40 height 10
type input "60"
type input "600"
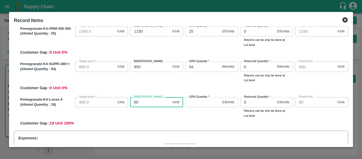
type input "600"
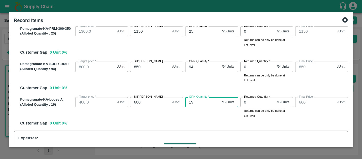
type input "19"
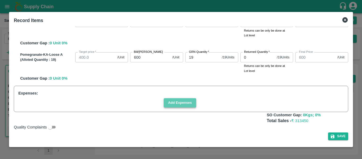
click at [183, 105] on button "Add Expenses" at bounding box center [180, 102] width 32 height 9
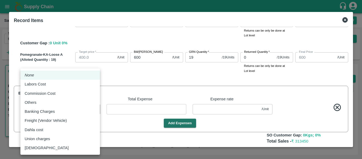
click at [43, 109] on body "Supply Chain Sales Orders Direct Customer Add SO ID 606720 SO ID Start Date Sta…" at bounding box center [181, 79] width 362 height 159
click at [49, 120] on p "Freight (Vendor Vehicle)" at bounding box center [46, 121] width 42 height 6
type input "Freight (Vendor Vehicle)"
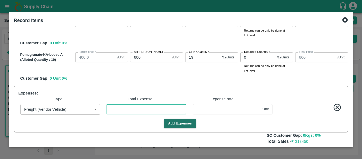
click at [119, 109] on input "number" at bounding box center [147, 109] width 80 height 10
type input "8"
type input "849.9768"
type input "1049.9768"
type input "1099.9768"
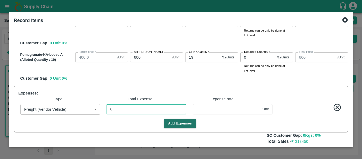
type input "1149.9768"
type input "749.9768"
type input "949.9768"
type input "849.9768"
type input "599.9768"
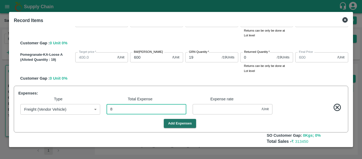
type input "0.02319"
type input "849.7623"
type input "1049.7623"
type input "1099.7623"
type input "1149.7623"
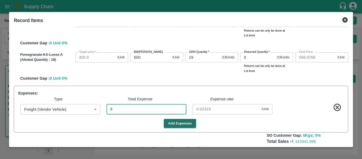
type input "749.7623"
type input "949.7623"
type input "849.7623"
type input "599.7623"
type input "82"
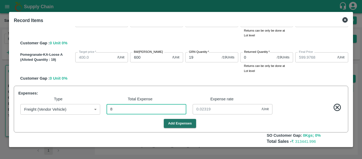
type input "0.23768"
type input "820"
type input "847.6232"
type input "1047.6232"
type input "1097.6232"
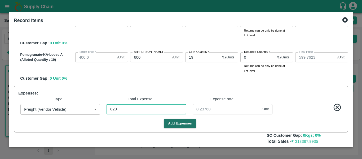
type input "1147.6232"
type input "747.6232"
type input "947.6232"
type input "847.6232"
type input "597.6232"
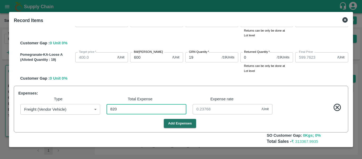
type input "2.37681"
type input "8200"
type input "826.2319"
type input "1026.2319"
type input "1076.2319"
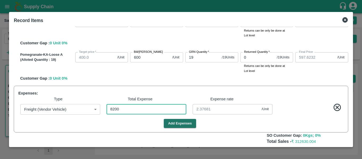
type input "1126.2319"
type input "726.2319"
type input "926.2319"
type input "826.2319"
type input "576.2319"
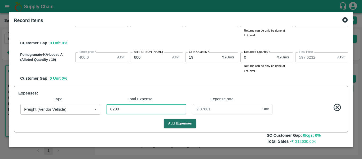
type input "23.76812"
type input "8200"
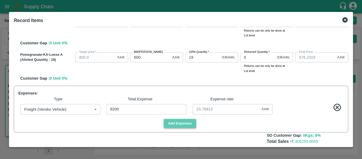
click at [185, 122] on button "Add Expenses" at bounding box center [180, 123] width 32 height 9
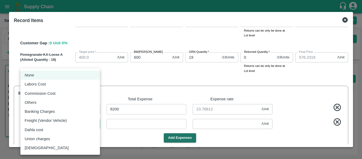
click at [72, 124] on body "Supply Chain Sales Orders Direct Customer Add SO ID 606720 SO ID Start Date Sta…" at bounding box center [181, 79] width 362 height 159
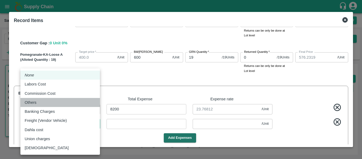
click at [61, 98] on li "Others" at bounding box center [60, 102] width 80 height 9
type input "Others"
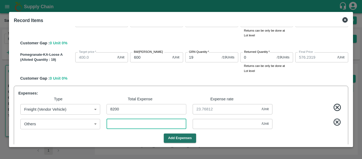
click at [124, 123] on input "number" at bounding box center [147, 124] width 80 height 10
type input "6"
type input "826.2145"
type input "1026.2145"
type input "1076.2145"
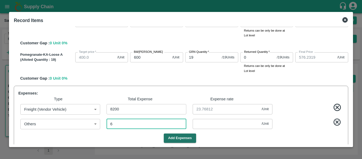
type input "1126.2145"
type input "726.2145"
type input "926.2145"
type input "826.2145"
type input "576.2145"
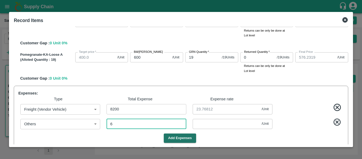
type input "0.01739"
type input "60"
type input "826.058"
type input "1026.058"
type input "1076.058"
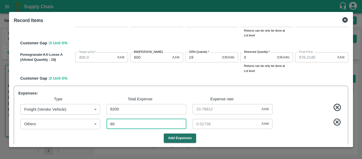
type input "1126.058"
type input "726.058"
type input "926.058"
type input "826.058"
type input "576.058"
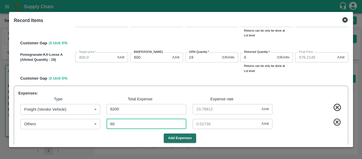
type input "0.17391"
type input "60"
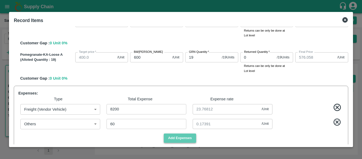
click at [184, 138] on button "Add Expenses" at bounding box center [180, 137] width 32 height 9
click at [55, 137] on body "Supply Chain Sales Orders Direct Customer Add SO ID 606720 SO ID Start Date Sta…" at bounding box center [181, 79] width 362 height 159
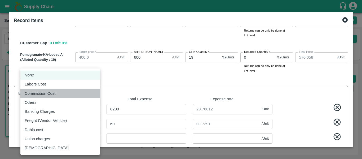
click at [58, 91] on div "Commission Cost" at bounding box center [41, 93] width 33 height 6
type input "Commission Cost"
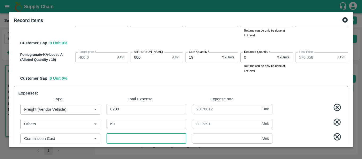
click at [136, 139] on input "number" at bounding box center [147, 138] width 80 height 10
type input "3"
type input "826.0493"
type input "1026.0493"
type input "1076.0493"
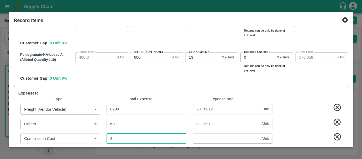
type input "1126.0493"
type input "726.0493"
type input "926.0493"
type input "826.0493"
type input "576.0493"
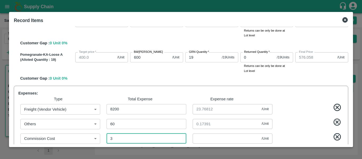
type input "0.0087"
type input "825.9681"
type input "1025.9681"
type input "1075.9681"
type input "1125.9681"
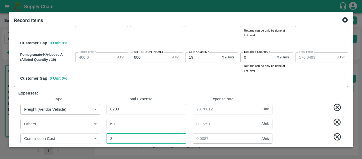
type input "725.9681"
type input "925.9681"
type input "825.9681"
type input "575.9681"
type input "31"
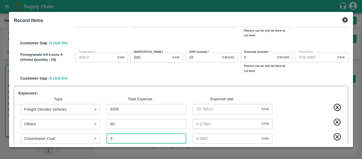
type input "0.08986"
type input "315"
type input "825.1449"
type input "1025.1449"
type input "1075.1449"
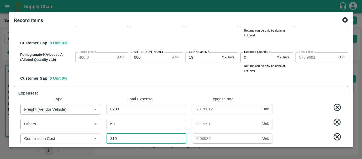
type input "1125.1449"
type input "725.1449"
type input "925.1449"
type input "825.1449"
type input "575.1449"
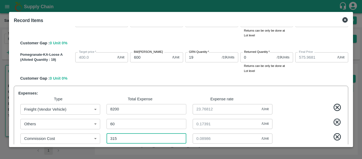
type input "0.91304"
type input "315"
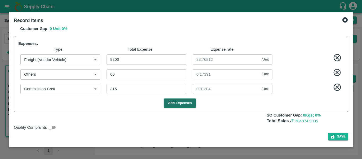
scroll to position [295, 0]
click at [180, 105] on button "Add Expenses" at bounding box center [180, 102] width 32 height 9
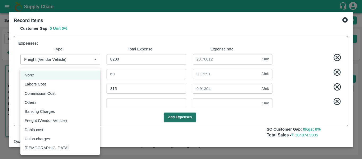
click at [45, 103] on body "Supply Chain Sales Orders Direct Customer Add SO ID 606720 SO ID Start Date Sta…" at bounding box center [181, 79] width 362 height 159
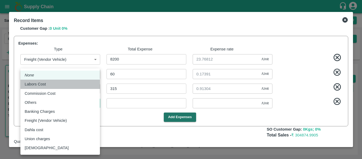
click at [57, 81] on div "Labors Cost" at bounding box center [60, 84] width 71 height 6
type input "Labors Cost"
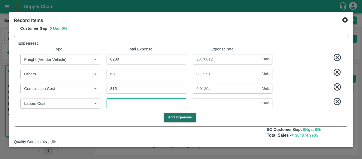
click at [142, 105] on input "number" at bounding box center [147, 103] width 80 height 10
type input "825.142"
type input "1025.142"
type input "1075.142"
type input "1125.142"
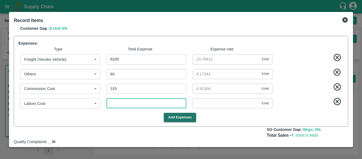
type input "725.142"
type input "925.142"
type input "825.142"
type input "575.142"
type input "1"
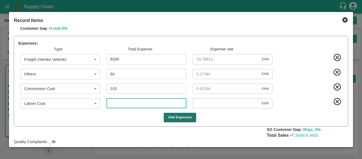
type input "0.0029"
type input "17"
type input "825.0956"
type input "1025.0956"
type input "1075.0956"
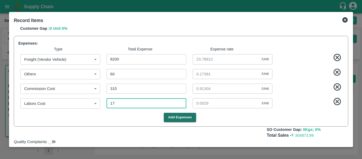
type input "1125.0956"
type input "725.0956"
type input "925.0956"
type input "825.0956"
type input "575.0956"
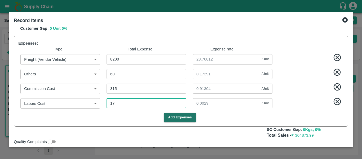
type input "0.04928"
type input "172"
type input "824.6464"
type input "1024.6464"
type input "1074.6464"
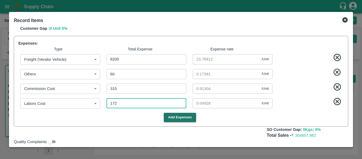
type input "1124.6464"
type input "724.6464"
type input "924.6464"
type input "824.6464"
type input "574.6464"
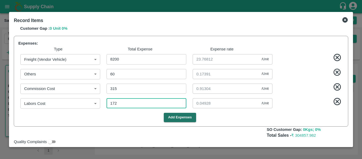
type input "0.49855"
type input "1725"
type input "820.1449"
type input "1020.1449"
type input "1070.1449"
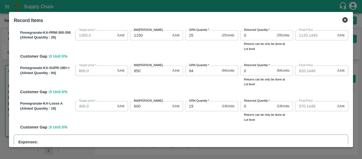
scroll to position [202, 0]
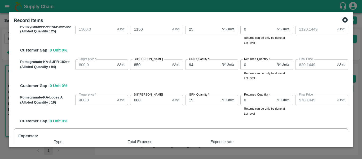
click at [149, 103] on input "600" at bounding box center [150, 100] width 40 height 10
drag, startPoint x: 351, startPoint y: 103, endPoint x: 352, endPoint y: 111, distance: 7.5
click at [352, 111] on div "Record Items SOI Level GRN Lot Level GRN Pomegranate-KA-PRM-100-150 (Alloted Qu…" at bounding box center [181, 79] width 344 height 135
click at [349, 121] on div "SOI Level GRN Lot Level GRN Pomegranate-KA-PRM-100-150 (Alloted Quantity : 34 )…" at bounding box center [181, 85] width 339 height 118
drag, startPoint x: 349, startPoint y: 108, endPoint x: 349, endPoint y: 125, distance: 17.0
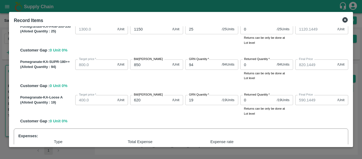
click at [349, 125] on div "SOI Level GRN Lot Level GRN Pomegranate-KA-PRM-100-150 (Alloted Quantity : 34 )…" at bounding box center [181, 85] width 339 height 118
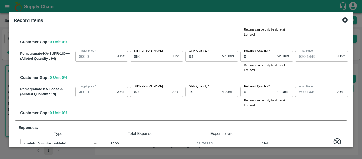
scroll to position [211, 0]
click at [151, 94] on input "620" at bounding box center [150, 92] width 40 height 10
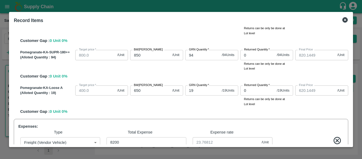
scroll to position [213, 0]
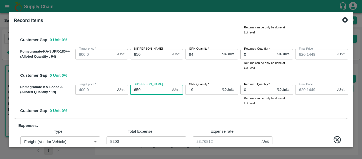
click at [153, 89] on input "650" at bounding box center [150, 90] width 40 height 10
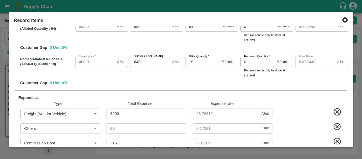
scroll to position [241, 0]
click at [148, 61] on input "640" at bounding box center [150, 62] width 40 height 10
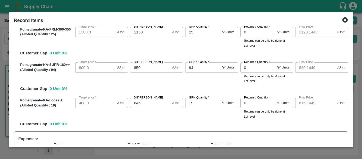
scroll to position [191, 0]
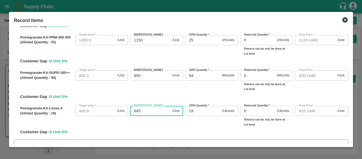
click at [145, 111] on input "645" at bounding box center [150, 111] width 40 height 10
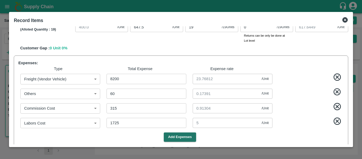
scroll to position [267, 0]
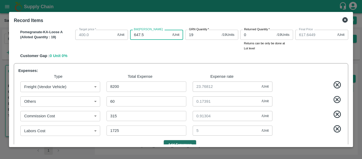
click at [153, 35] on input "647.5" at bounding box center [150, 35] width 40 height 10
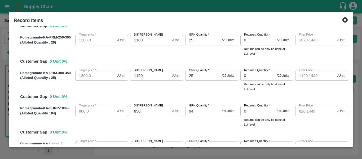
scroll to position [240, 0]
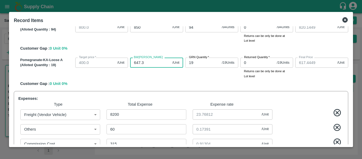
click at [151, 64] on input "647.3" at bounding box center [150, 63] width 40 height 10
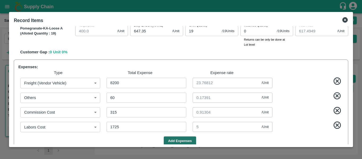
scroll to position [310, 0]
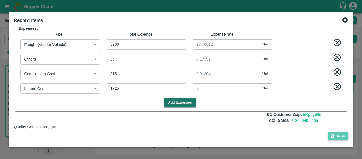
click at [335, 135] on button "Save" at bounding box center [339, 136] width 20 height 8
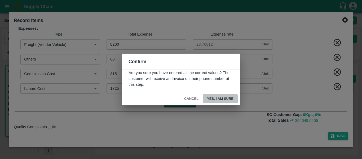
click at [222, 100] on button "Yes, I am sure" at bounding box center [220, 98] width 35 height 9
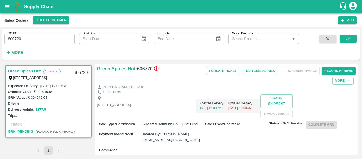
scroll to position [0, 0]
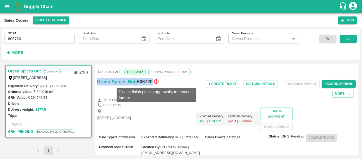
drag, startPoint x: 95, startPoint y: 78, endPoint x: 154, endPoint y: 81, distance: 59.0
click at [154, 81] on div "Regular Sale TLB Closed PENDING PRICE APPROVAL Green Spices Hut - 606720 + Crea…" at bounding box center [227, 109] width 264 height 91
copy div "Green Spices Hut - 606720"
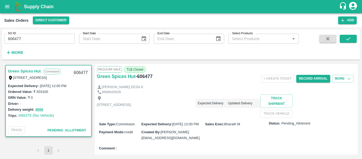
click at [217, 93] on div "9566920535" at bounding box center [226, 92] width 259 height 5
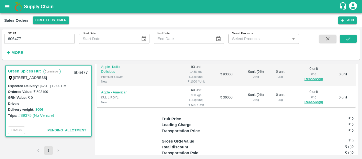
scroll to position [170, 0]
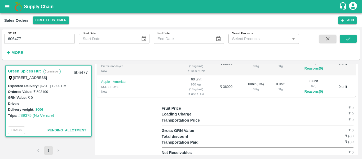
click at [85, 71] on div "606477" at bounding box center [81, 73] width 20 height 12
click at [356, 89] on div "Regular Sale TLB Closed Green Spices Hut - 606477 + Create Ticket Record Arriva…" at bounding box center [227, 109] width 264 height 91
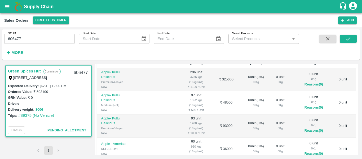
scroll to position [107, 0]
click at [217, 90] on td "₹ 325600" at bounding box center [226, 80] width 28 height 23
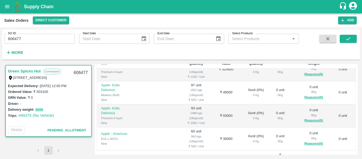
scroll to position [13, 0]
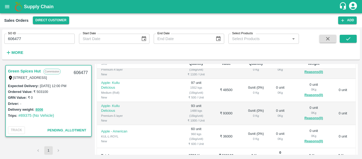
click at [218, 121] on td "₹ 93000" at bounding box center [226, 113] width 28 height 23
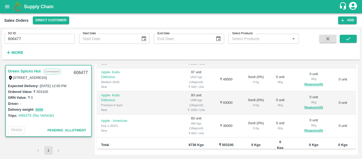
scroll to position [128, 0]
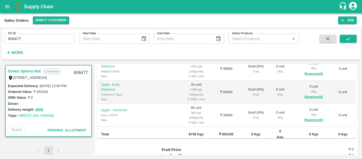
click at [161, 104] on td at bounding box center [156, 92] width 48 height 23
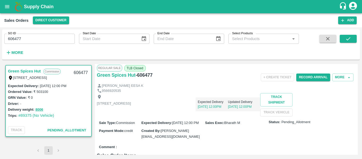
scroll to position [0, 0]
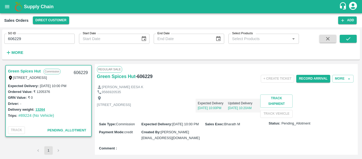
click at [179, 118] on div "Shop [STREET_ADDRESS] Expected Delivery [DATE] 10:00PM Updated Delivery [DATE] …" at bounding box center [226, 105] width 259 height 23
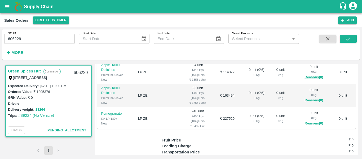
scroll to position [127, 0]
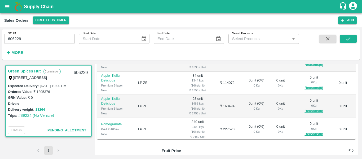
click at [182, 95] on td "84 unit 1344 kgs (16kg/unit) ₹ 1358 / Unit" at bounding box center [197, 83] width 31 height 23
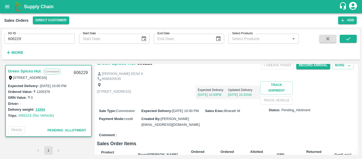
scroll to position [0, 0]
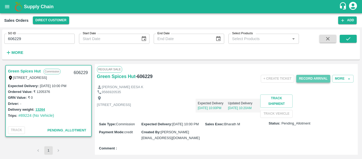
click at [315, 76] on button "Record Arrival" at bounding box center [314, 79] width 34 height 8
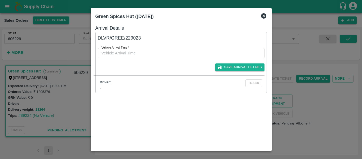
type input "DD/MM/YYYY hh:mm aa"
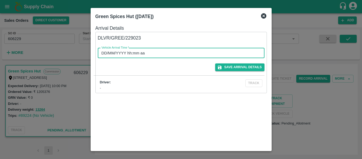
click at [178, 53] on input "DD/MM/YYYY hh:mm aa" at bounding box center [179, 53] width 163 height 10
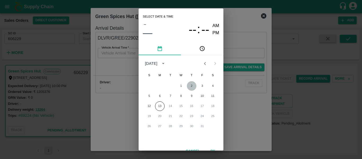
click at [192, 86] on button "2" at bounding box center [192, 86] width 10 height 10
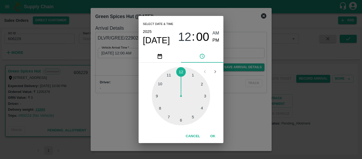
click at [122, 115] on div "Select date & time [DATE] 12 : 00 AM PM 1 2 3 4 5 6 7 8 9 10 11 12 Cancel OK" at bounding box center [181, 79] width 362 height 159
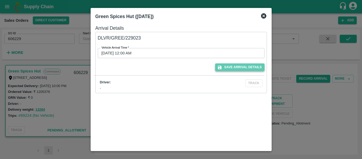
click at [240, 64] on button "Save Arrival Details" at bounding box center [239, 67] width 49 height 8
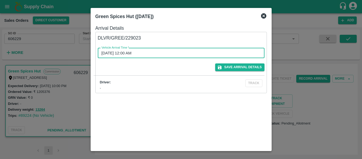
click at [133, 51] on input "[DATE] 12:00 AM" at bounding box center [179, 53] width 163 height 10
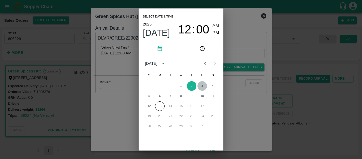
click at [203, 86] on button "3" at bounding box center [203, 86] width 10 height 10
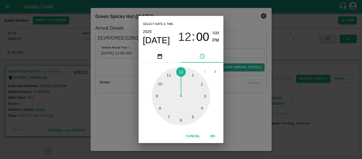
click at [205, 96] on div at bounding box center [181, 96] width 58 height 58
click at [213, 135] on button "OK" at bounding box center [213, 136] width 17 height 9
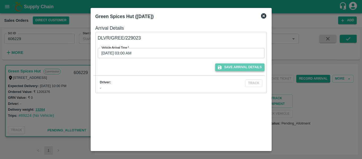
click at [235, 66] on button "Save Arrival Details" at bounding box center [239, 67] width 49 height 8
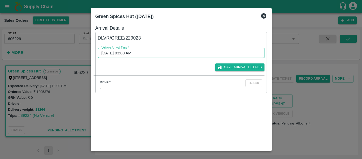
click at [136, 53] on input "[DATE] 03:00 AM" at bounding box center [179, 53] width 163 height 10
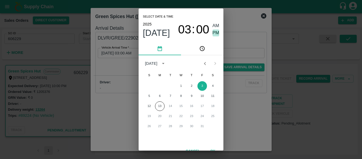
click at [214, 31] on span "PM" at bounding box center [216, 32] width 7 height 7
click at [212, 148] on button "OK" at bounding box center [213, 150] width 17 height 9
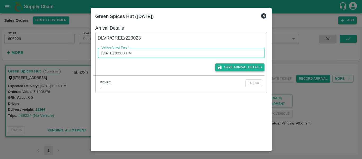
click at [246, 66] on button "Save Arrival Details" at bounding box center [239, 67] width 49 height 8
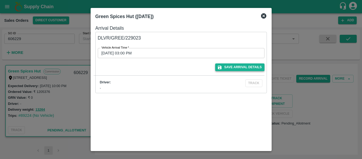
click at [246, 66] on button "Save Arrival Details" at bounding box center [239, 67] width 49 height 8
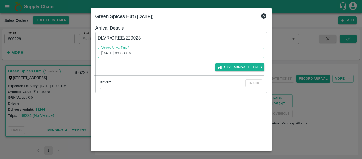
click at [123, 52] on input "[DATE] 03:00 PM" at bounding box center [179, 53] width 163 height 10
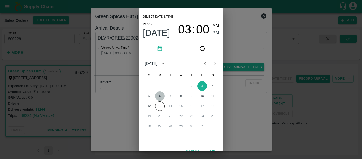
click at [161, 94] on button "6" at bounding box center [160, 96] width 10 height 10
type input "[DATE] 03:00 PM"
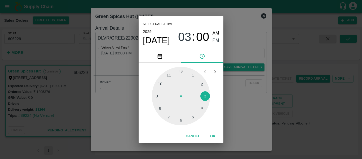
click at [213, 135] on button "OK" at bounding box center [213, 136] width 17 height 9
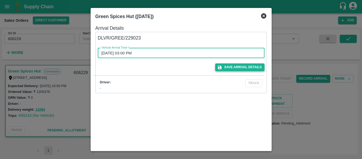
click at [235, 67] on button "Save Arrival Details" at bounding box center [239, 67] width 49 height 8
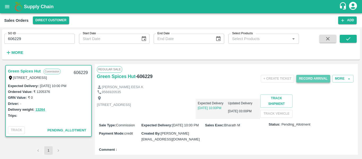
click at [311, 79] on button "Record Arrival" at bounding box center [314, 79] width 34 height 8
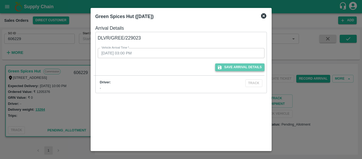
click at [238, 66] on button "Save Arrival Details" at bounding box center [239, 67] width 49 height 8
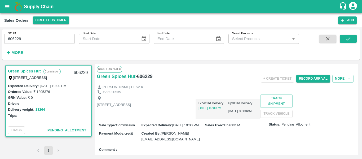
click at [252, 116] on div "[STREET_ADDRESS] Expected Delivery [DATE] 10:00PM Updated Delivery [DATE] 03:00…" at bounding box center [226, 106] width 259 height 24
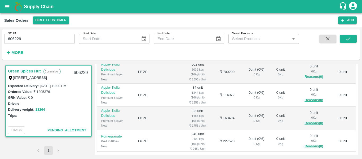
scroll to position [117, 0]
click at [244, 129] on td "0 unit ( 0 %) 0 Kg" at bounding box center [256, 117] width 31 height 23
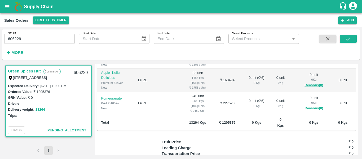
scroll to position [138, 0]
